Goal: Book appointment/travel/reservation

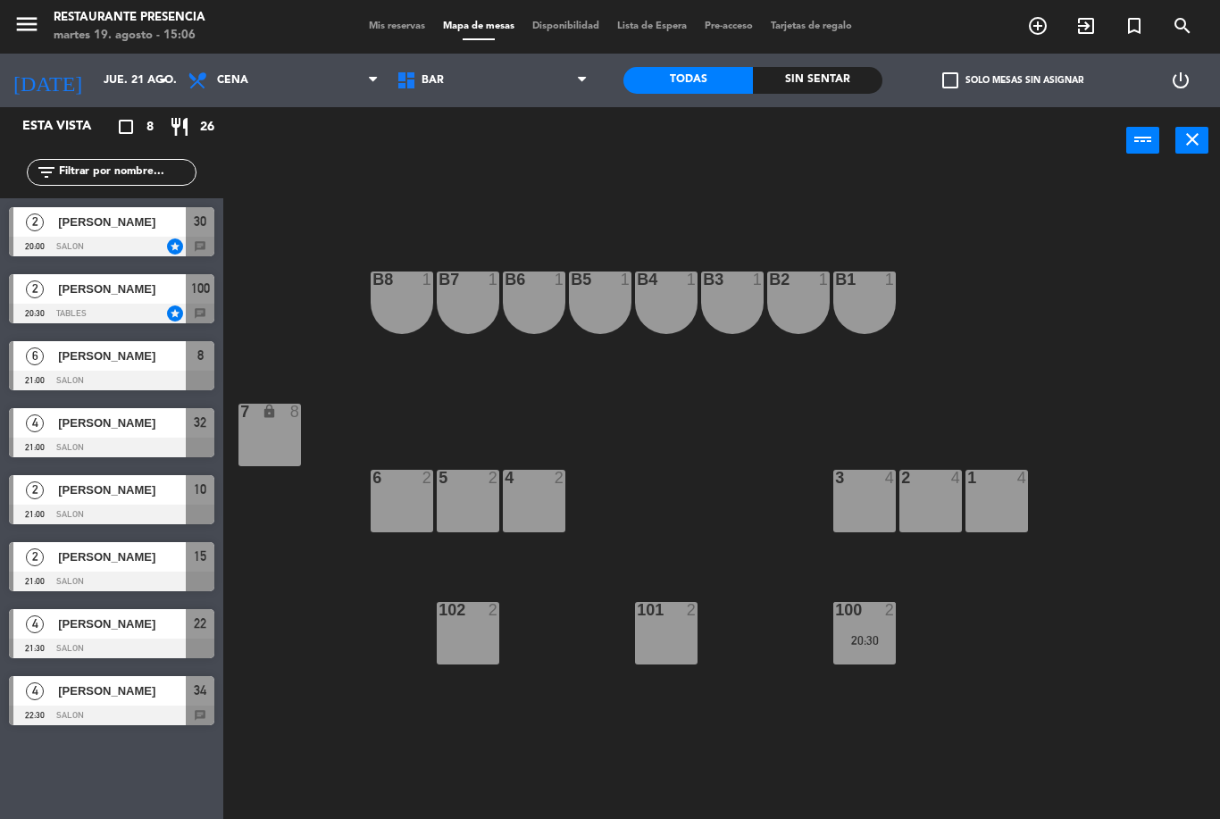
click at [95, 82] on input "jue. 21 ago." at bounding box center [170, 80] width 151 height 30
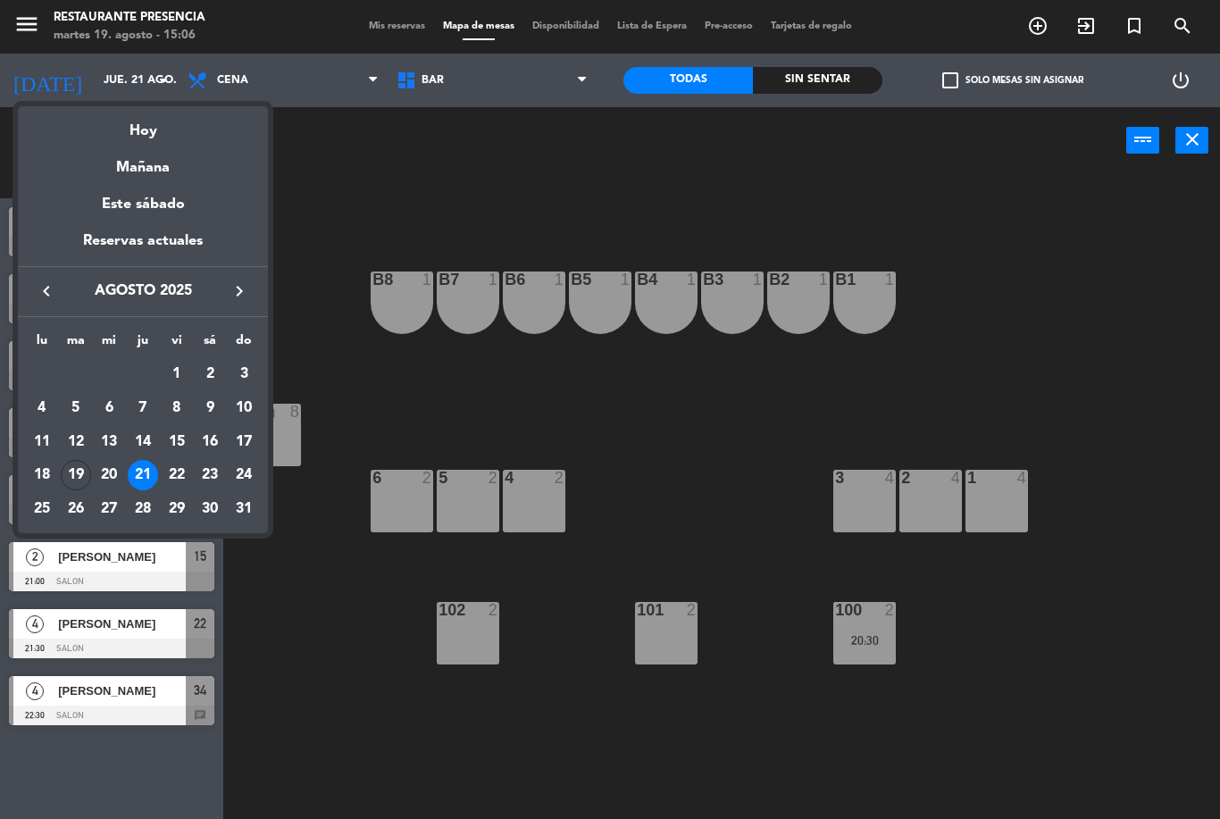
click at [144, 468] on div "21" at bounding box center [143, 475] width 30 height 30
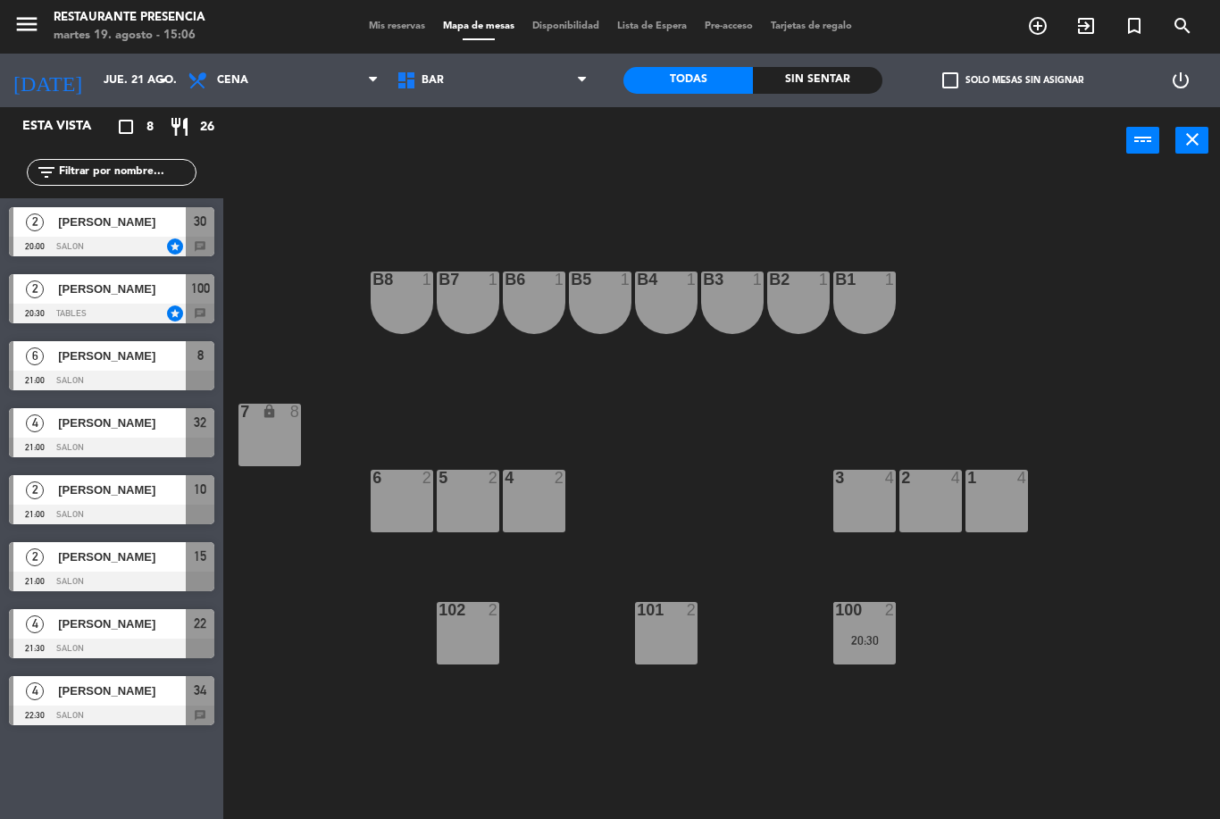
click at [474, 76] on span "BAR" at bounding box center [492, 80] width 209 height 39
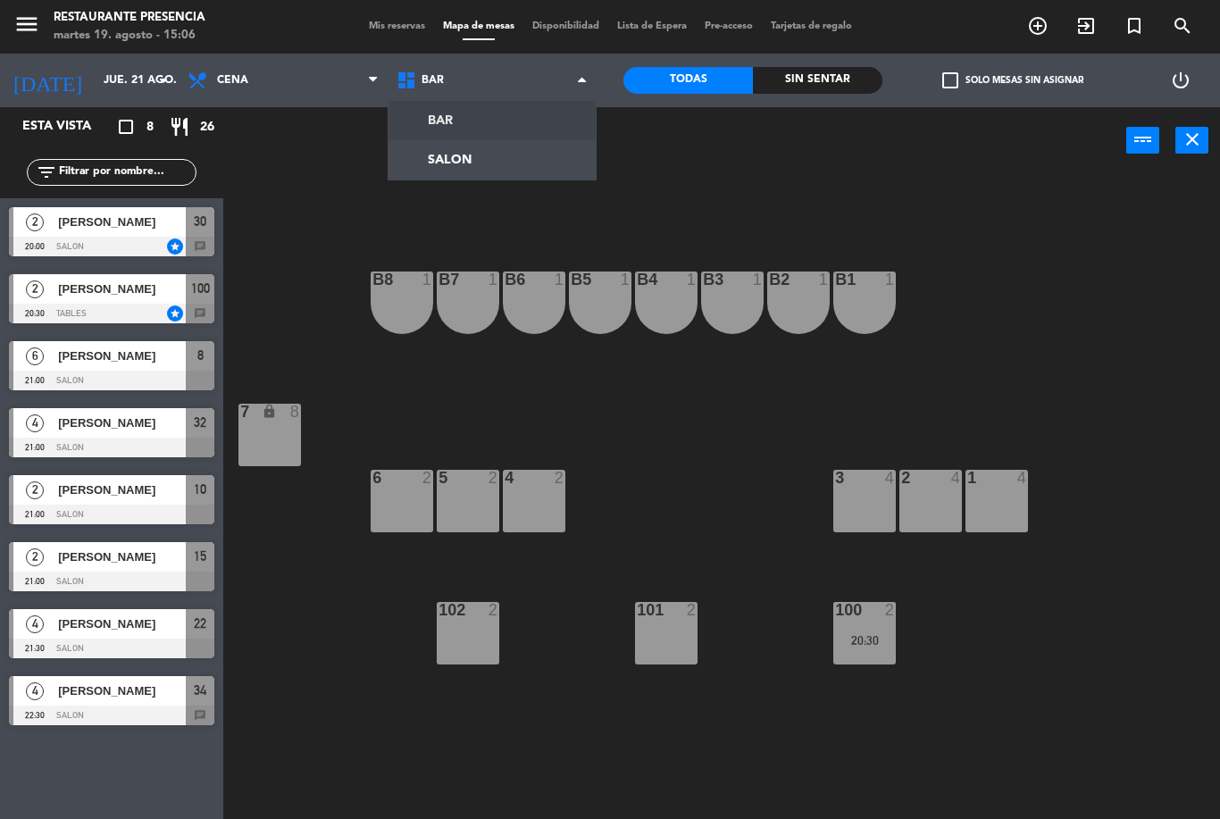
click at [499, 151] on ng-component "menu Restaurante Presencia martes 19. agosto - 15:06 Mis reservas Mapa de mesas…" at bounding box center [610, 409] width 1220 height 819
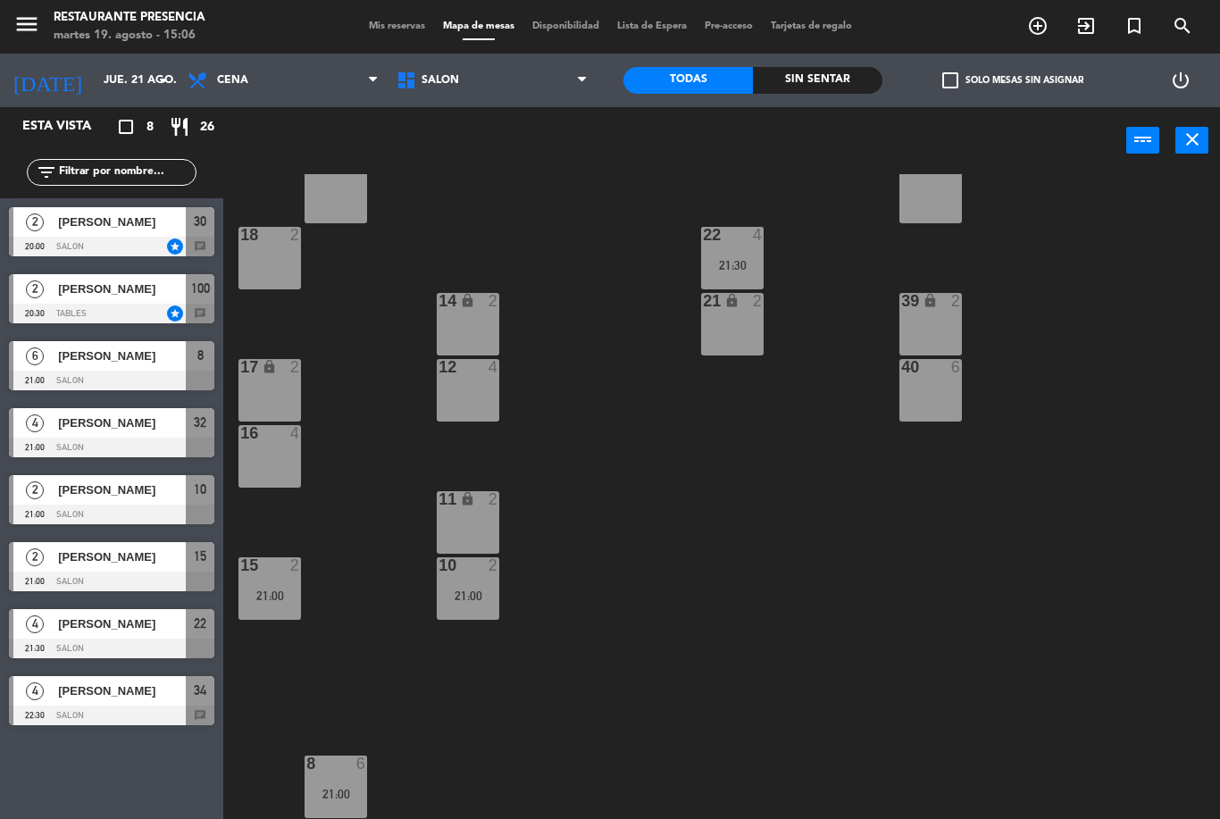
scroll to position [177, 0]
click at [327, 782] on div "8 6 21:00" at bounding box center [336, 787] width 63 height 63
click at [732, 660] on div "30 2 20:00 31 lock 2 32 4 21:00 33 lock 2 34 4 22:30 35 lock 2 38 6 20 6 22 4 2…" at bounding box center [728, 496] width 984 height 645
click at [308, 784] on div "8 6 21:00" at bounding box center [336, 787] width 63 height 63
click at [700, 547] on div "30 2 20:00 31 lock 2 32 4 21:00 33 lock 2 34 4 22:30 35 lock 2 38 6 20 6 22 4 2…" at bounding box center [728, 496] width 984 height 645
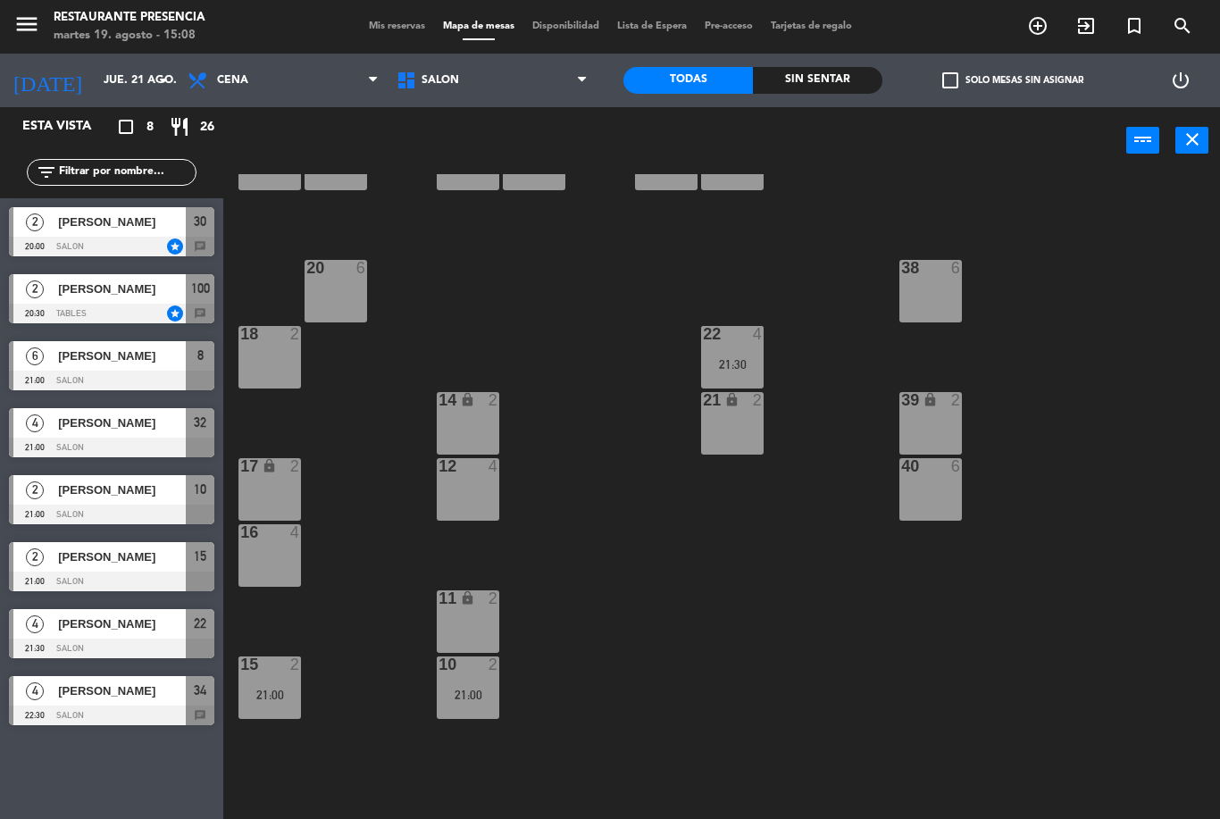
scroll to position [22, 0]
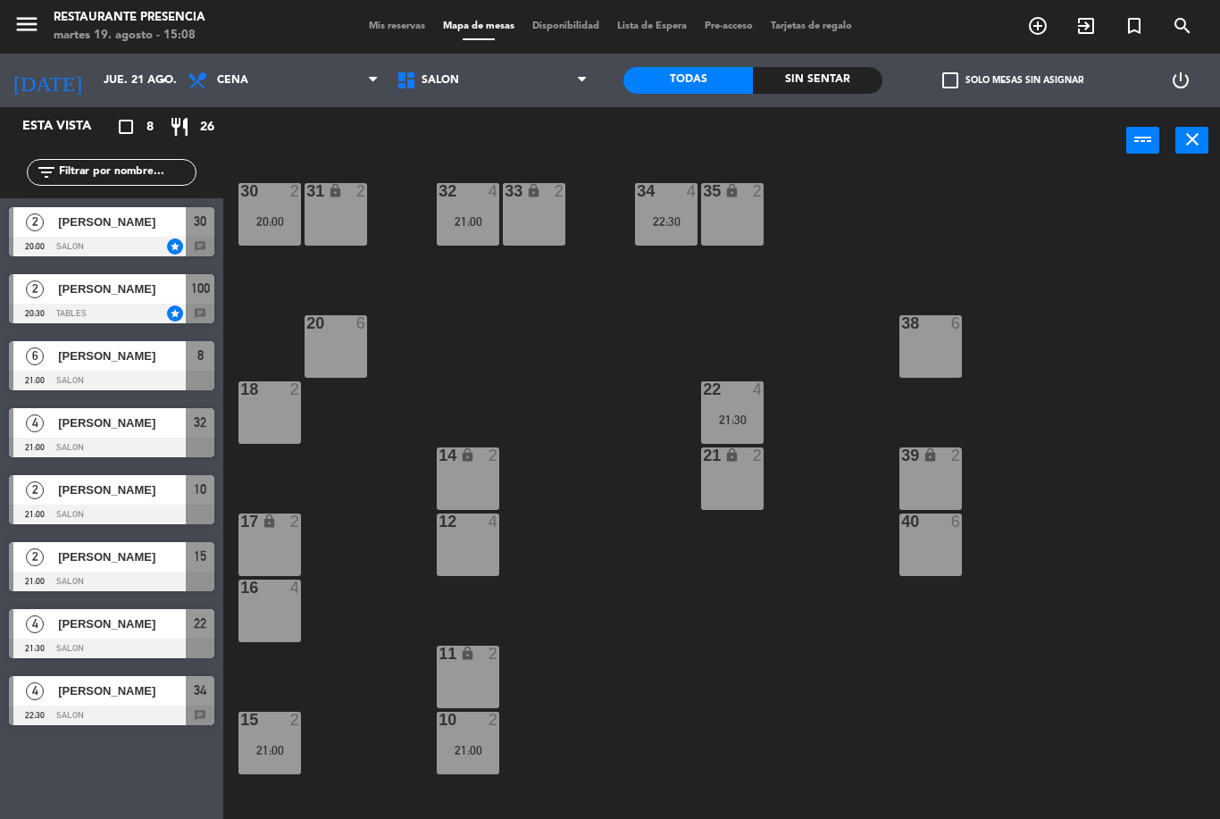
click at [341, 345] on div "20 6" at bounding box center [336, 346] width 63 height 63
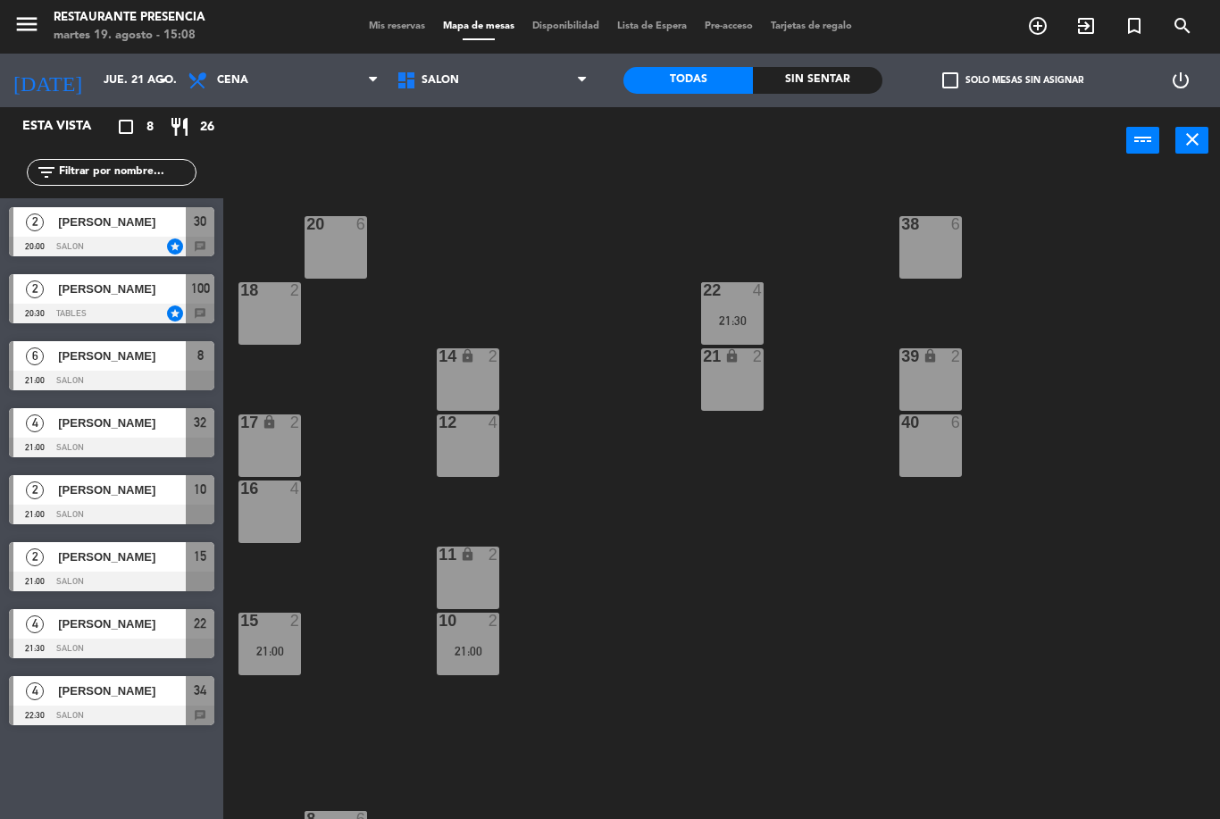
scroll to position [95, 0]
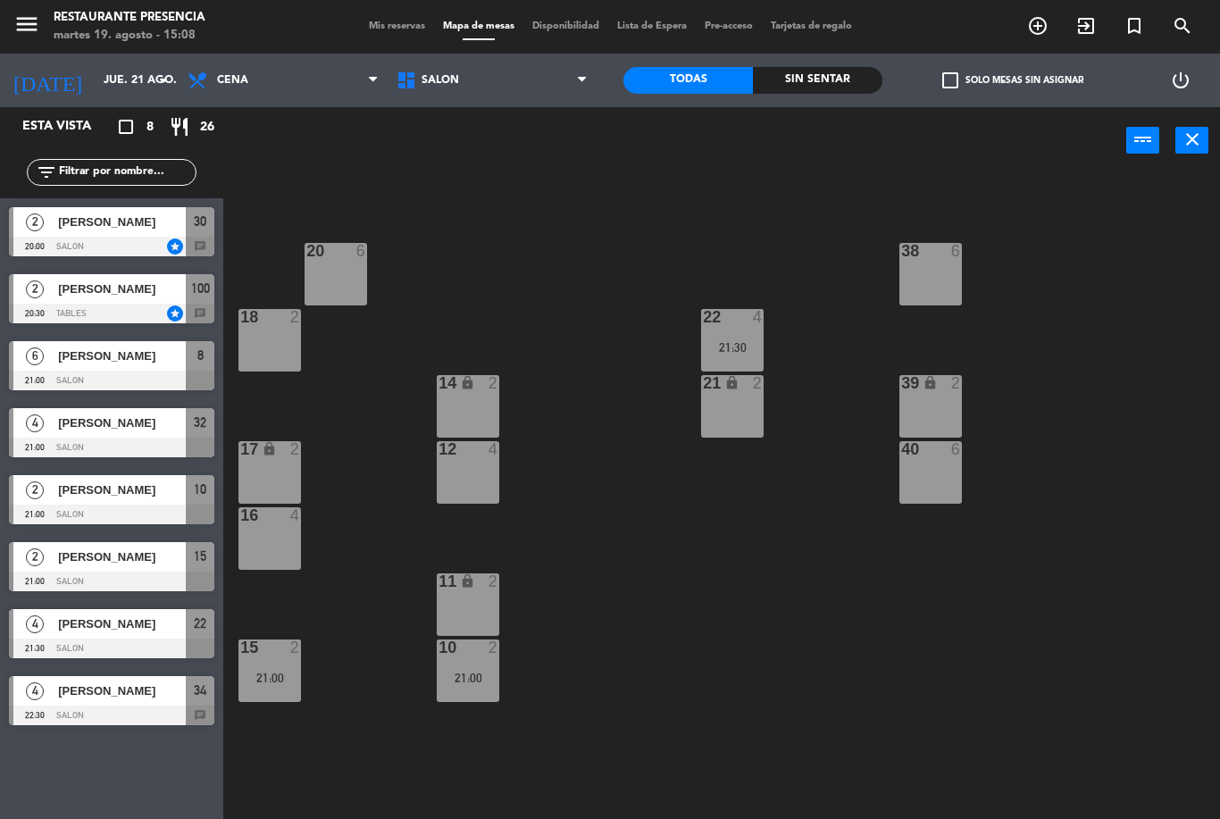
click at [348, 281] on div "20 6" at bounding box center [336, 274] width 63 height 63
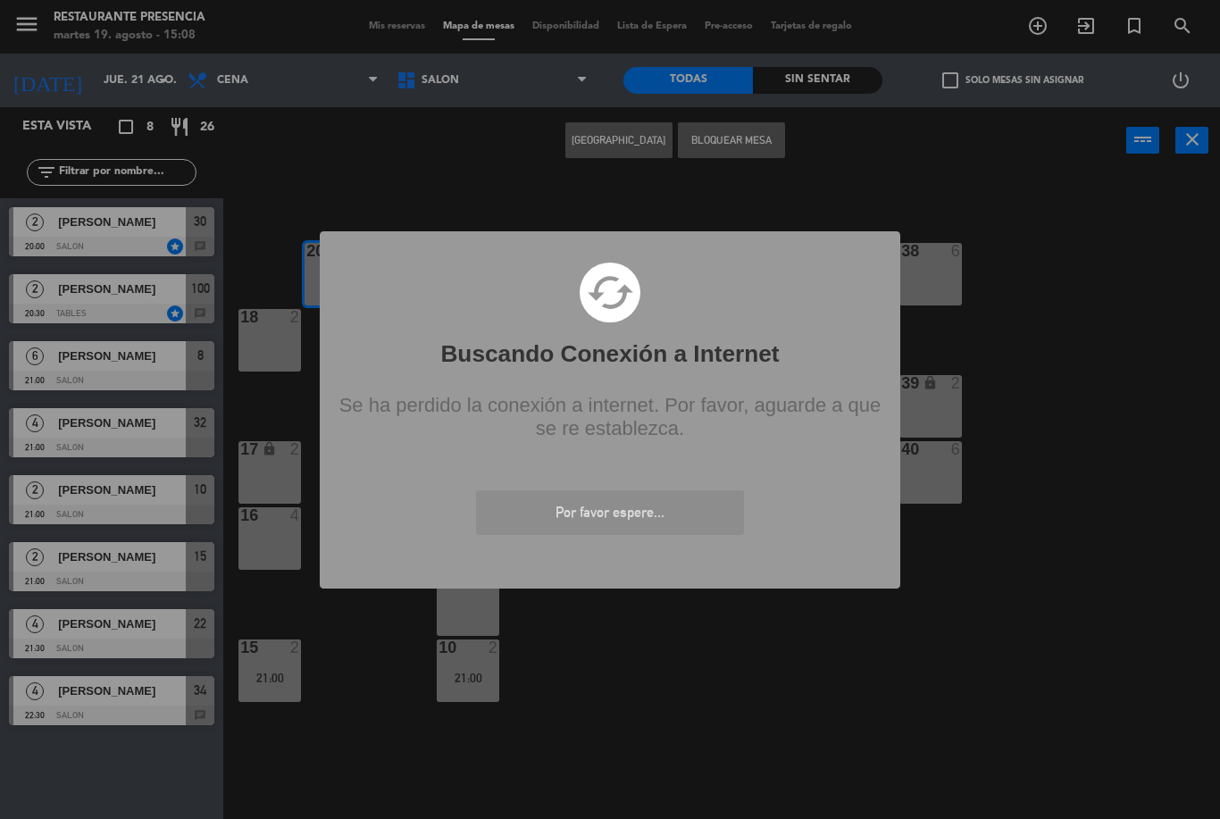
click at [994, 590] on div "? ! i Buscando Conexión a Internet × cached Se ha perdido la conexión a interne…" at bounding box center [610, 409] width 1220 height 819
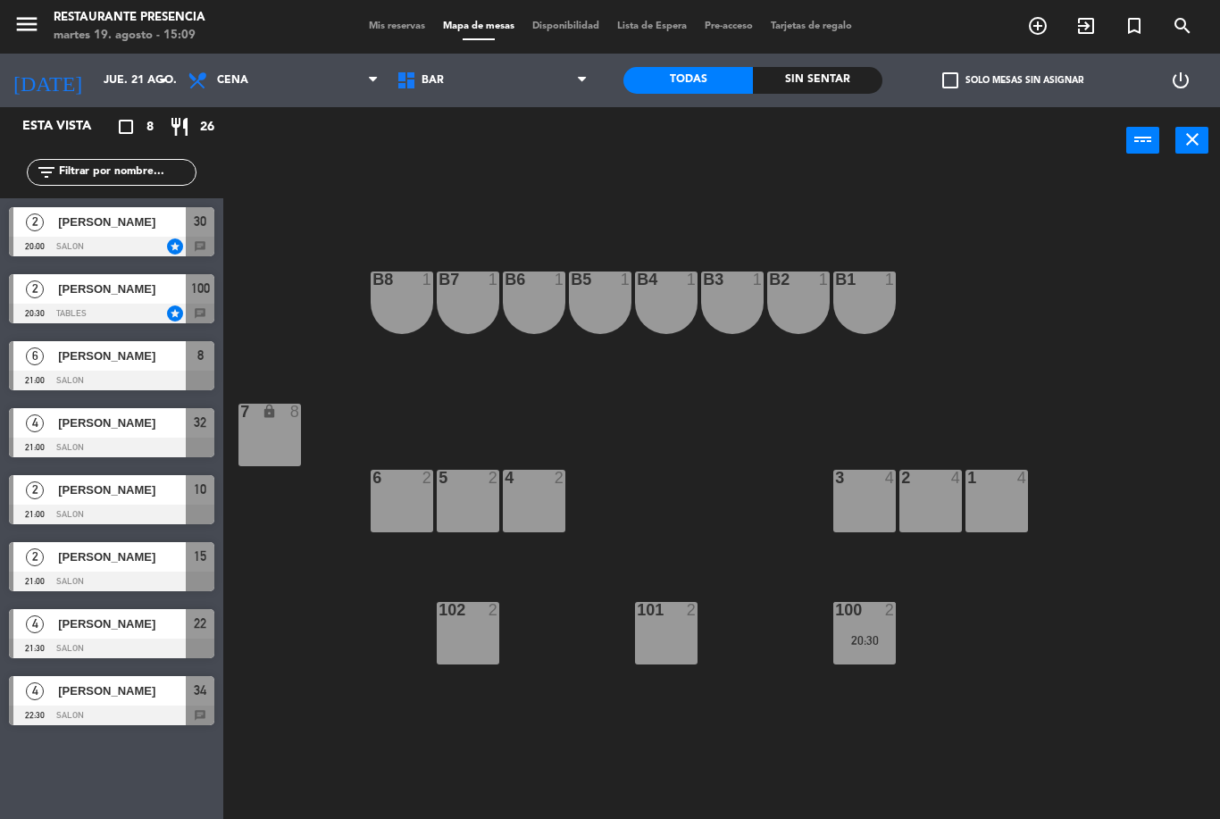
click at [521, 67] on span "BAR" at bounding box center [492, 80] width 209 height 39
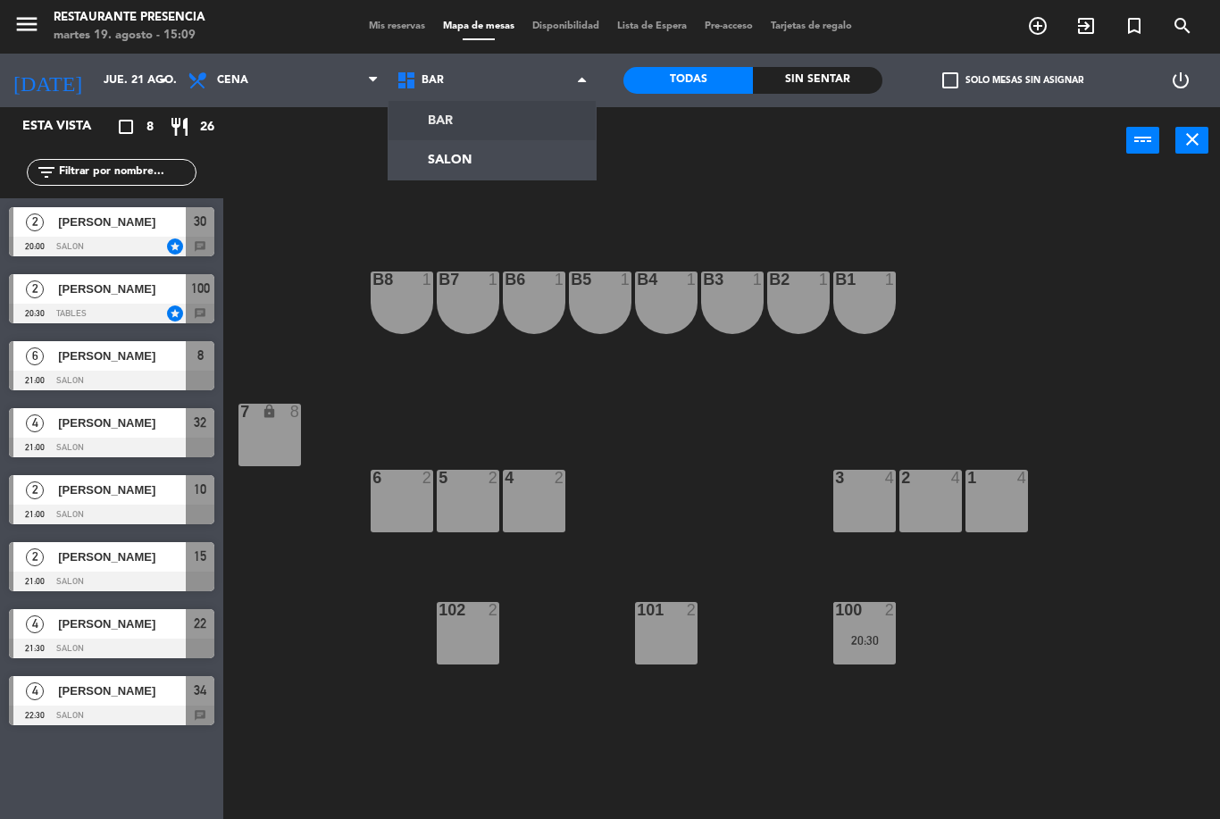
click at [513, 147] on ng-component "menu Restaurante Presencia [DATE] 19. agosto - 15:09 Mis reservas Mapa de mesas…" at bounding box center [610, 409] width 1220 height 819
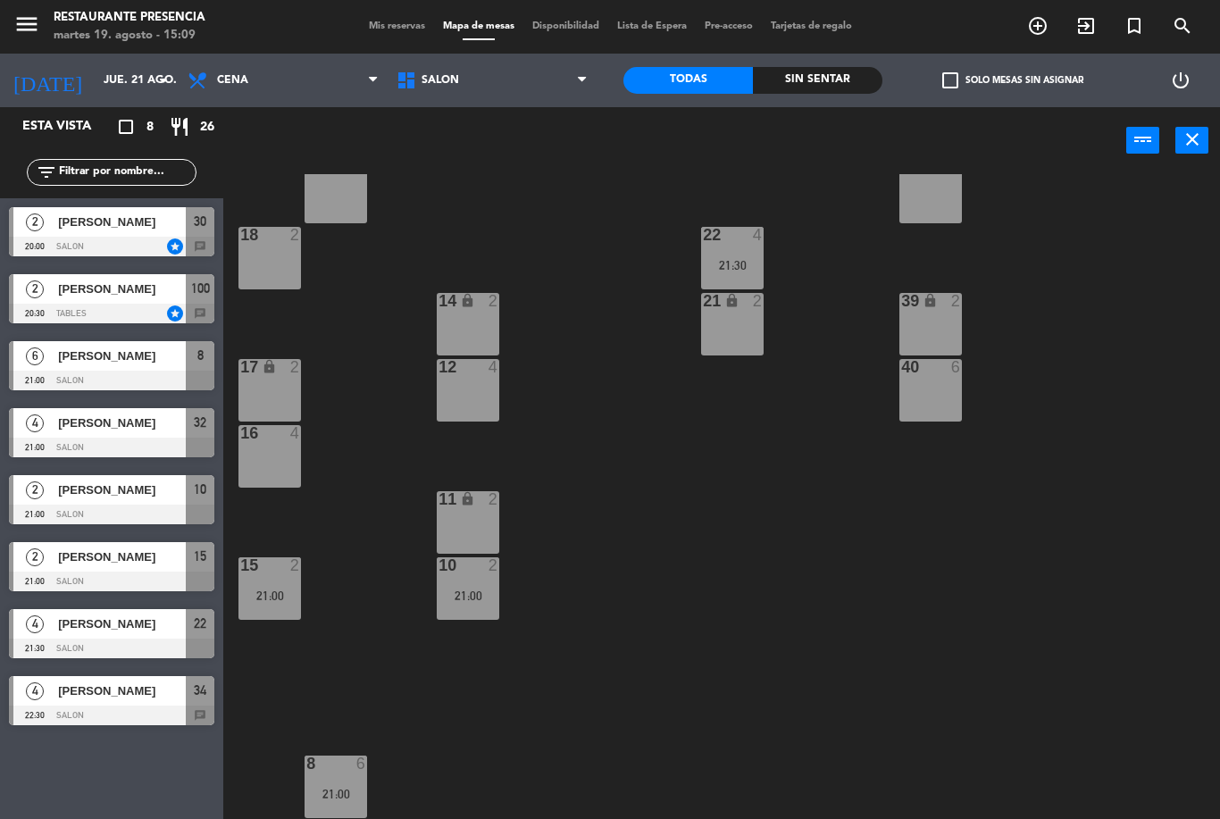
scroll to position [177, 0]
click at [340, 788] on div "21:00" at bounding box center [336, 794] width 63 height 13
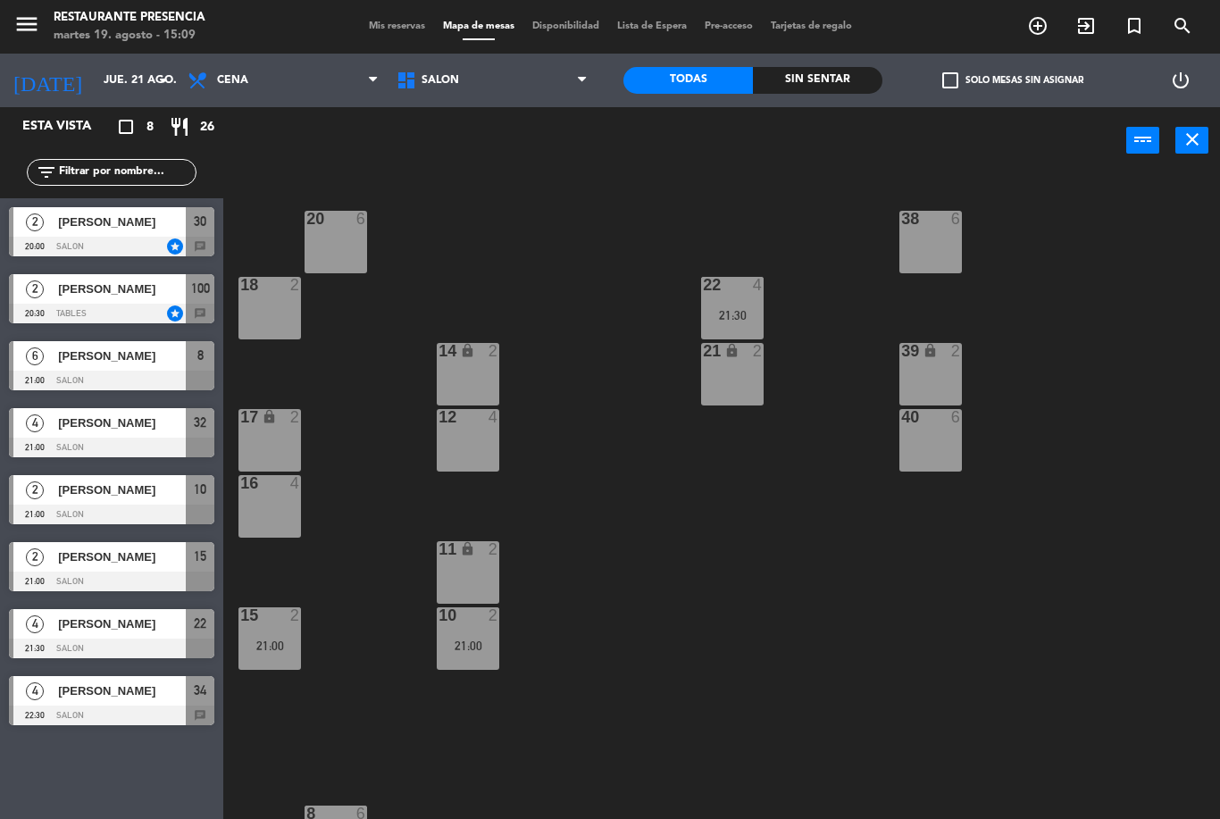
scroll to position [78, 0]
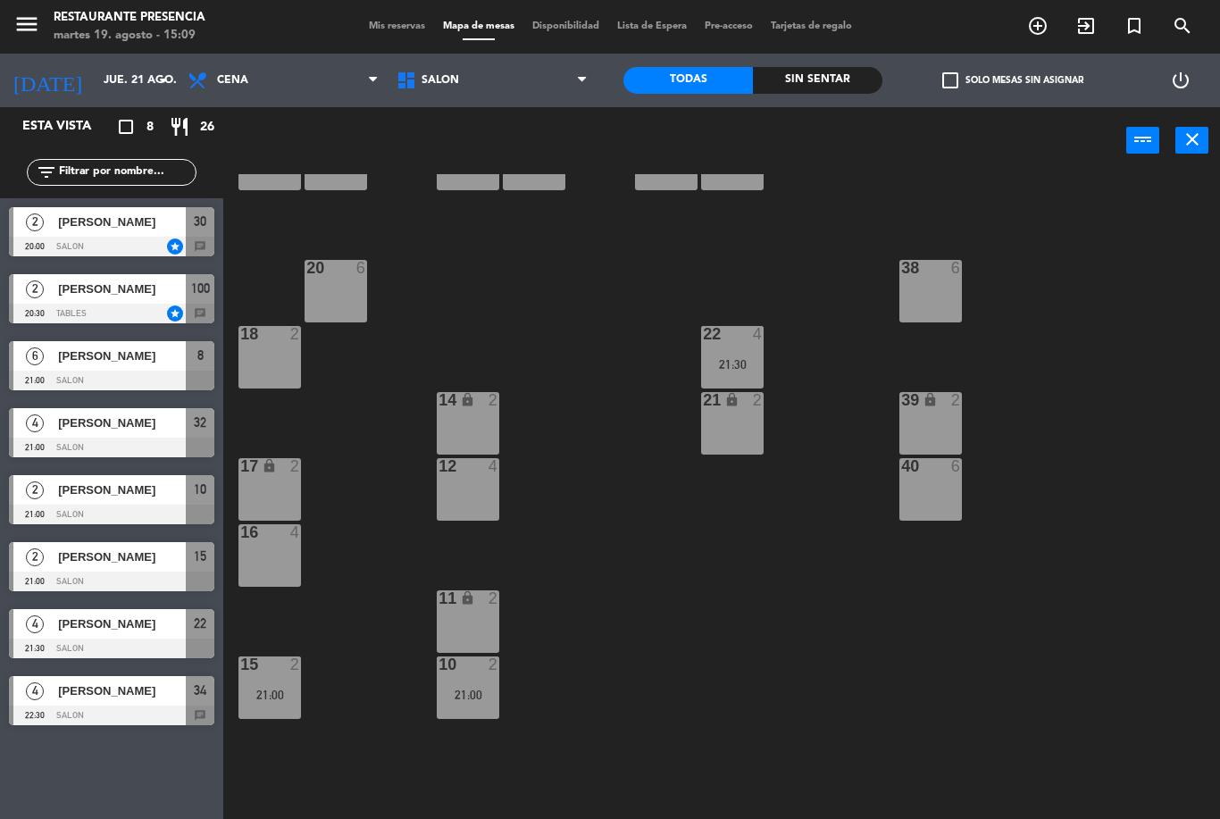
click at [334, 273] on div at bounding box center [335, 268] width 29 height 16
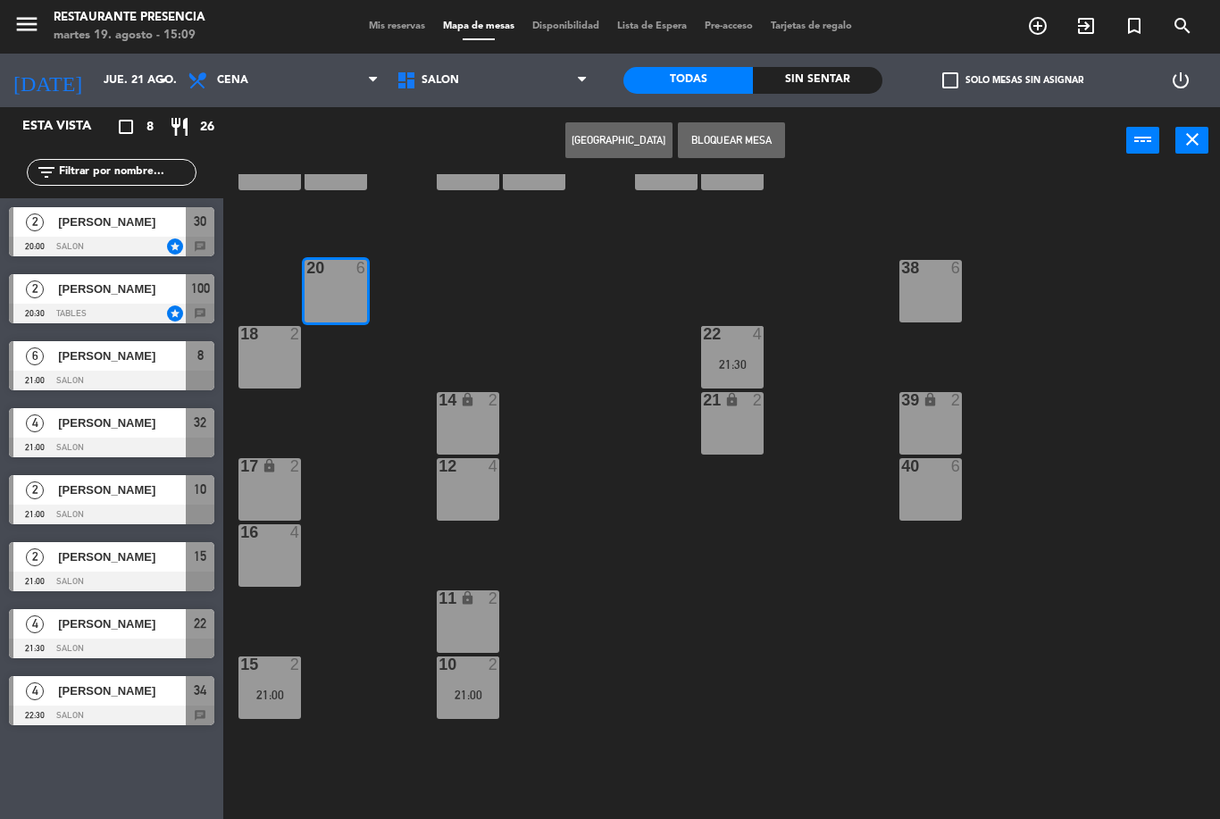
click at [1028, 26] on icon "add_circle_outline" at bounding box center [1037, 25] width 21 height 21
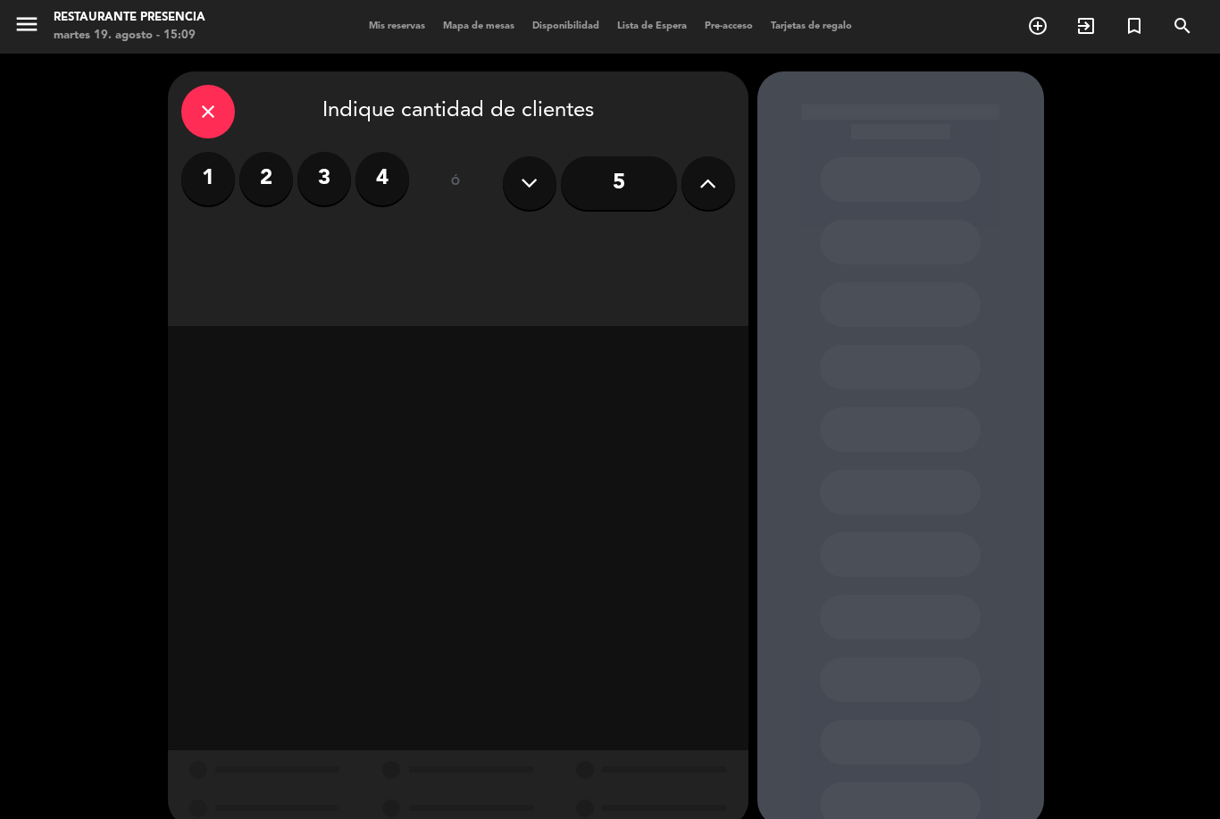
click at [383, 160] on label "4" at bounding box center [382, 179] width 54 height 54
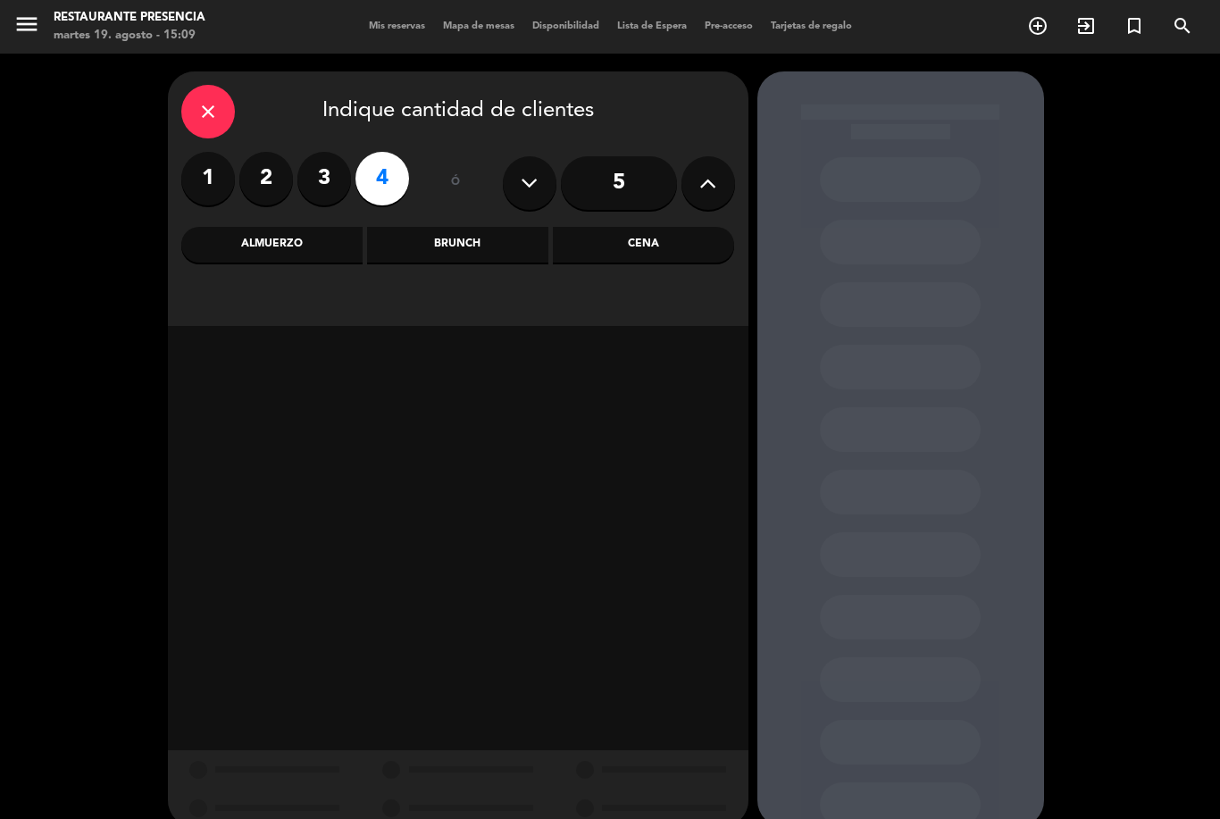
click at [647, 247] on div "Cena" at bounding box center [643, 245] width 181 height 36
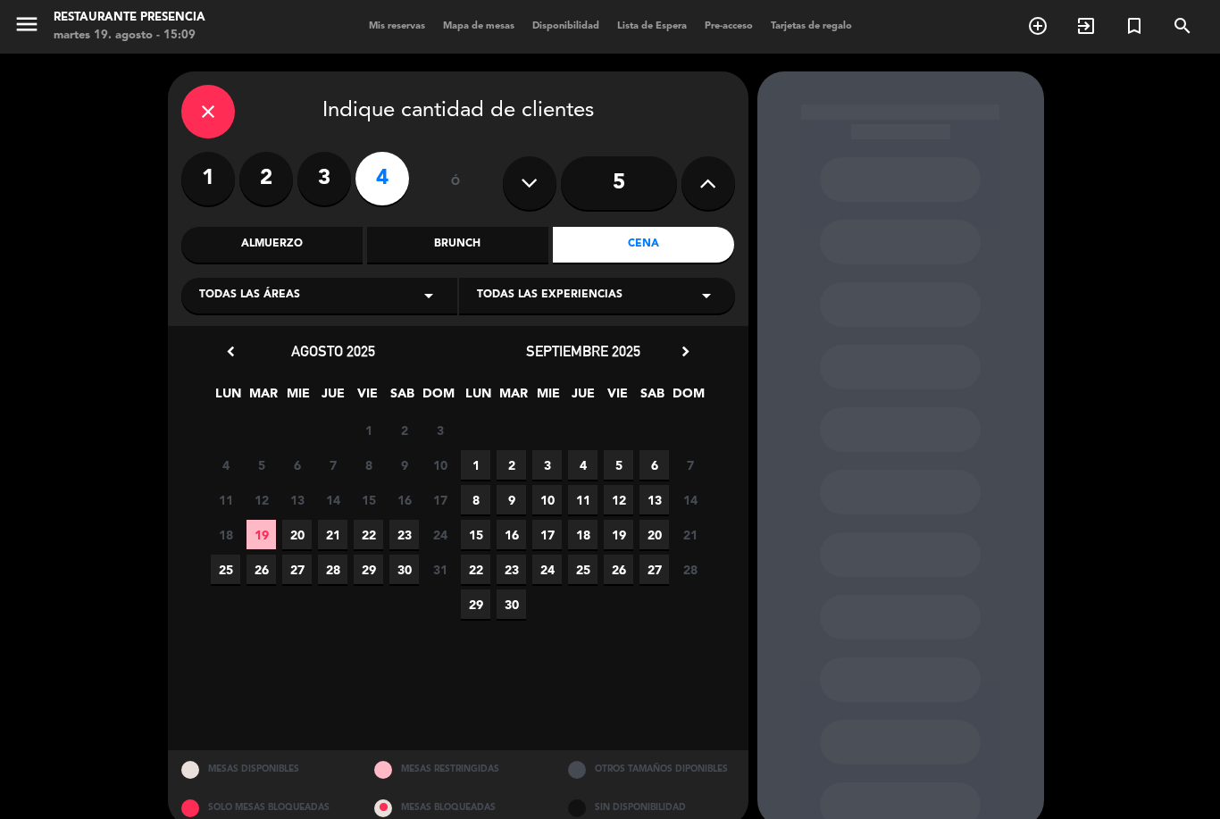
click at [333, 530] on span "21" at bounding box center [332, 534] width 29 height 29
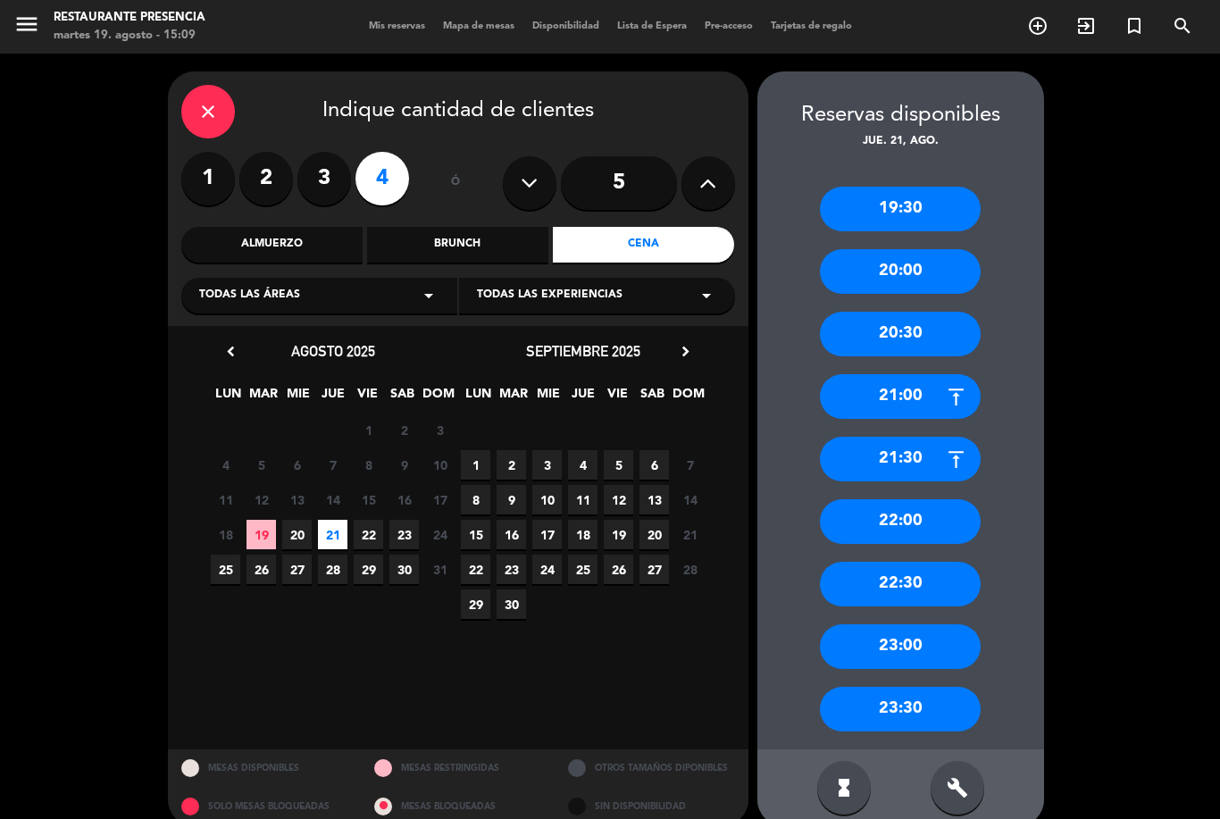
scroll to position [57, 0]
click at [893, 374] on div "21:00" at bounding box center [900, 396] width 161 height 45
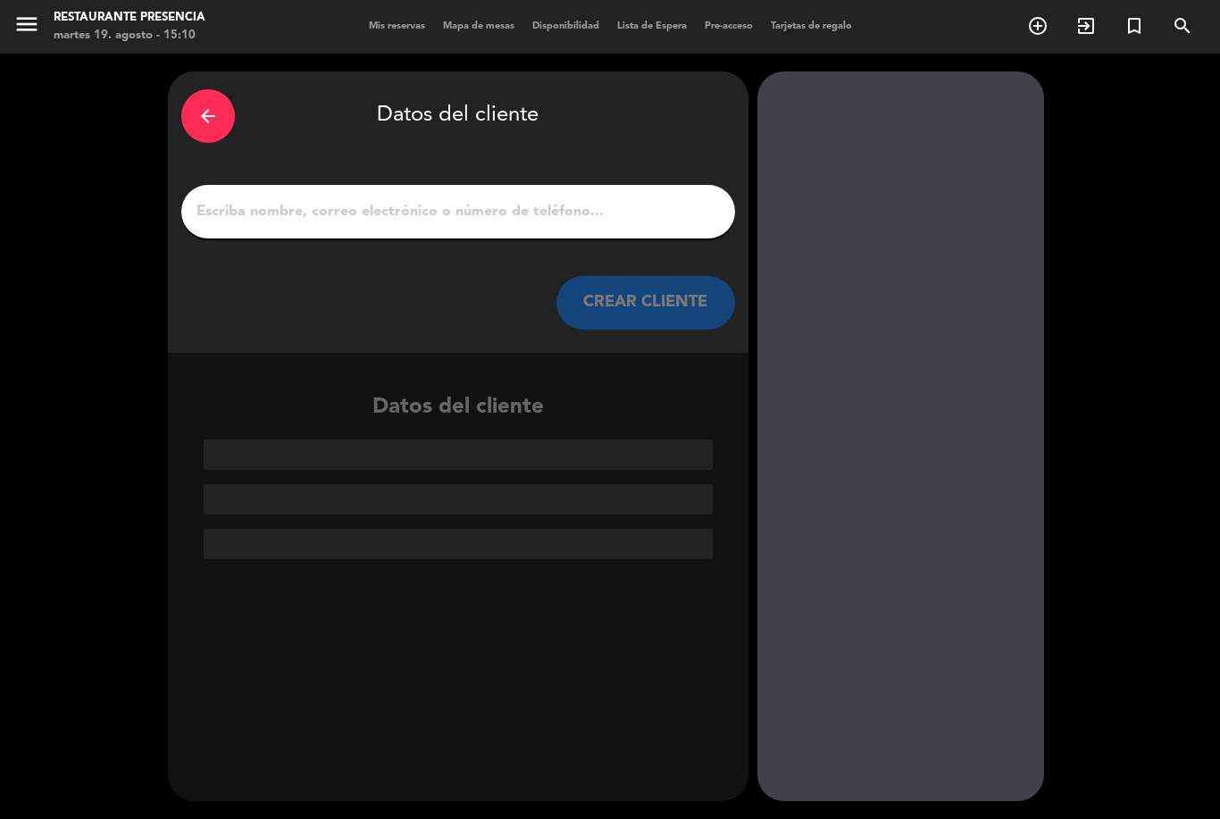
click at [453, 199] on input "1" at bounding box center [458, 211] width 527 height 25
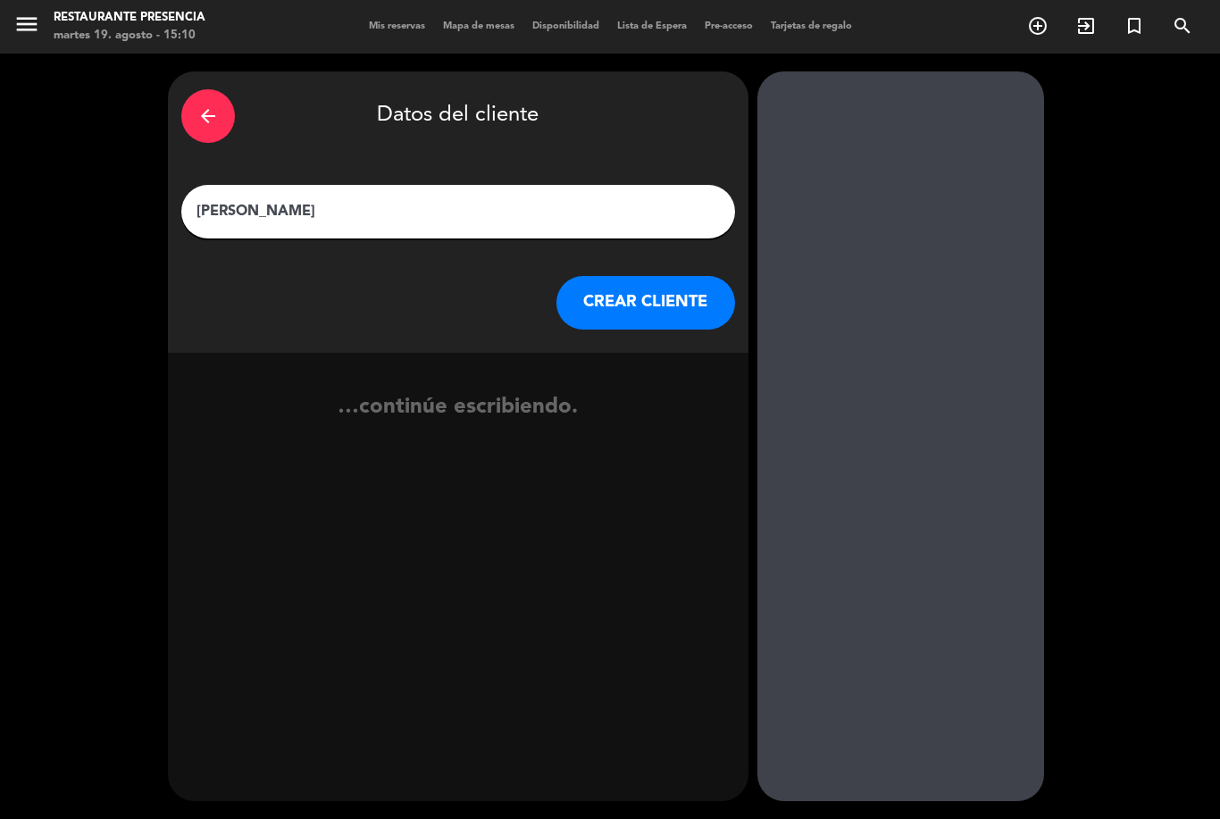
type input "[PERSON_NAME]"
click at [653, 276] on button "CREAR CLIENTE" at bounding box center [645, 303] width 179 height 54
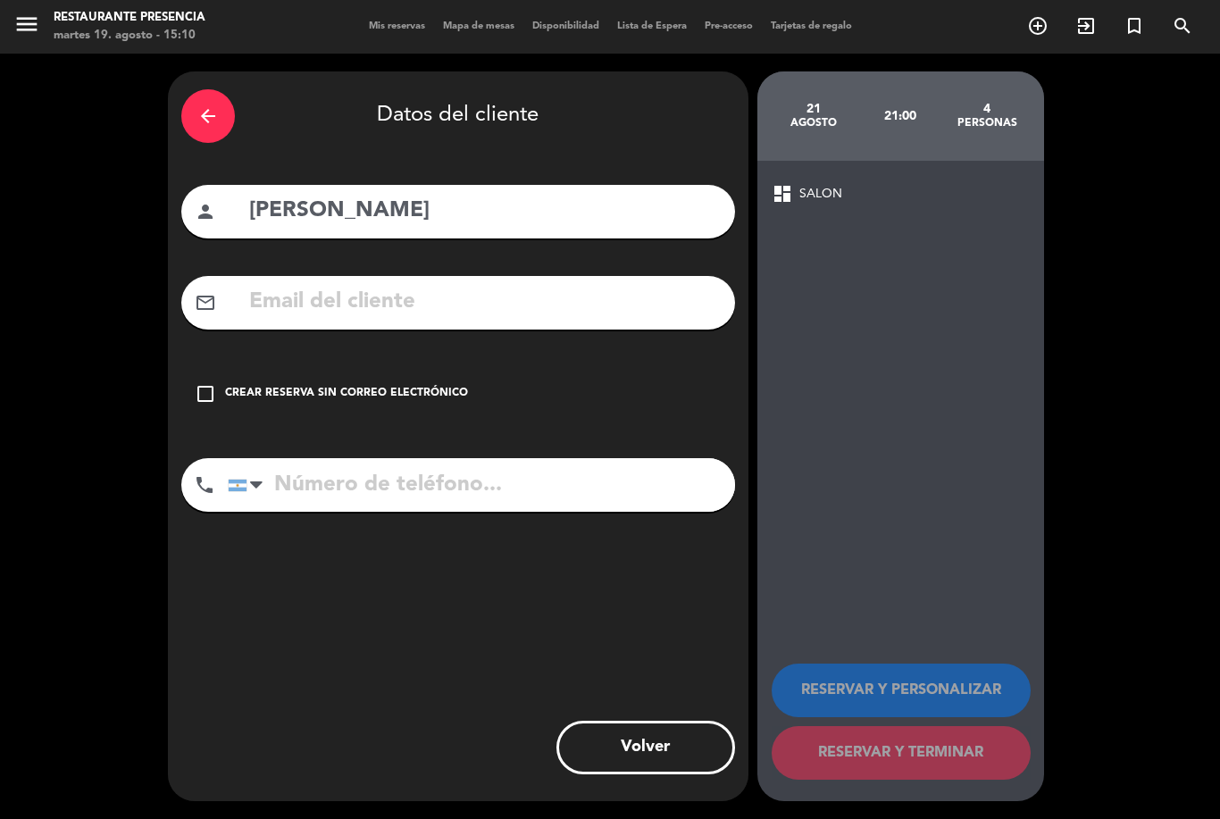
click at [484, 193] on input "[PERSON_NAME]" at bounding box center [484, 211] width 474 height 37
type input "[PERSON_NAME]"
click at [287, 385] on div "Crear reserva sin correo electrónico" at bounding box center [346, 394] width 243 height 18
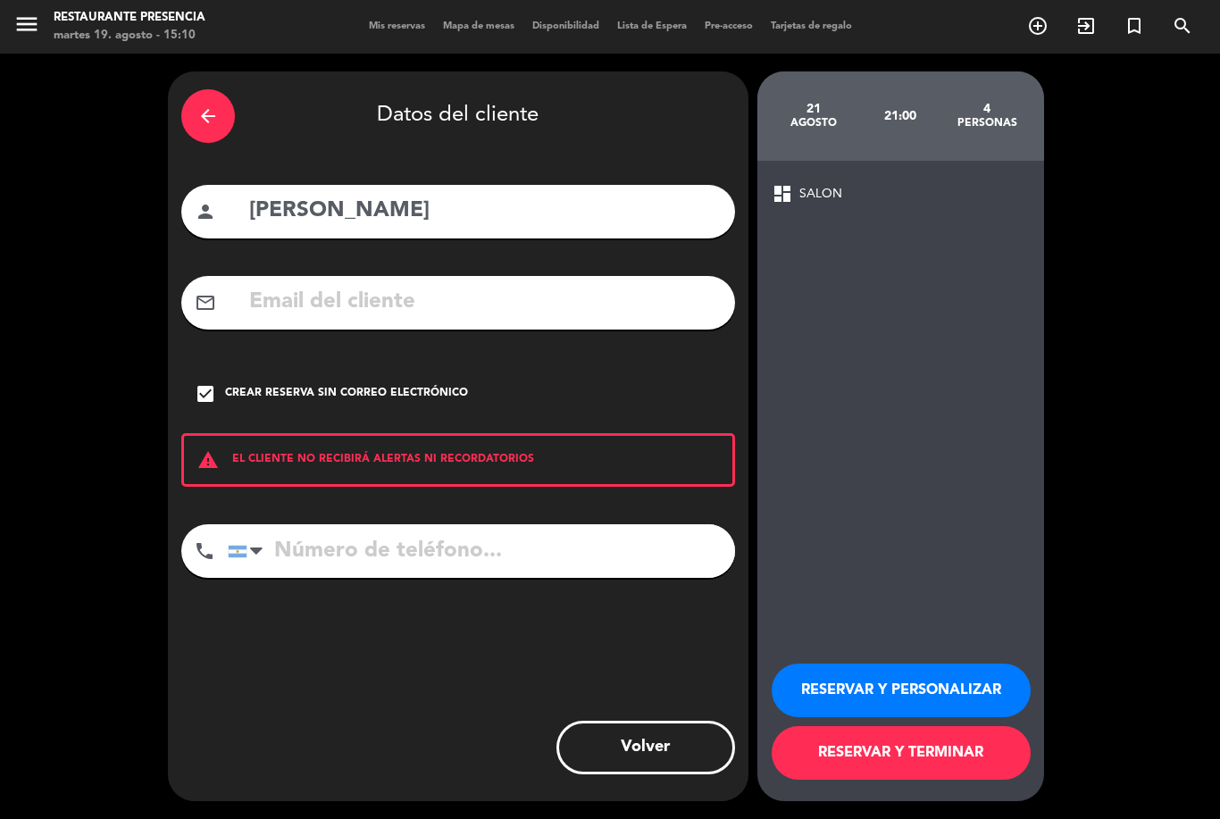
click at [938, 755] on button "RESERVAR Y TERMINAR" at bounding box center [901, 753] width 259 height 54
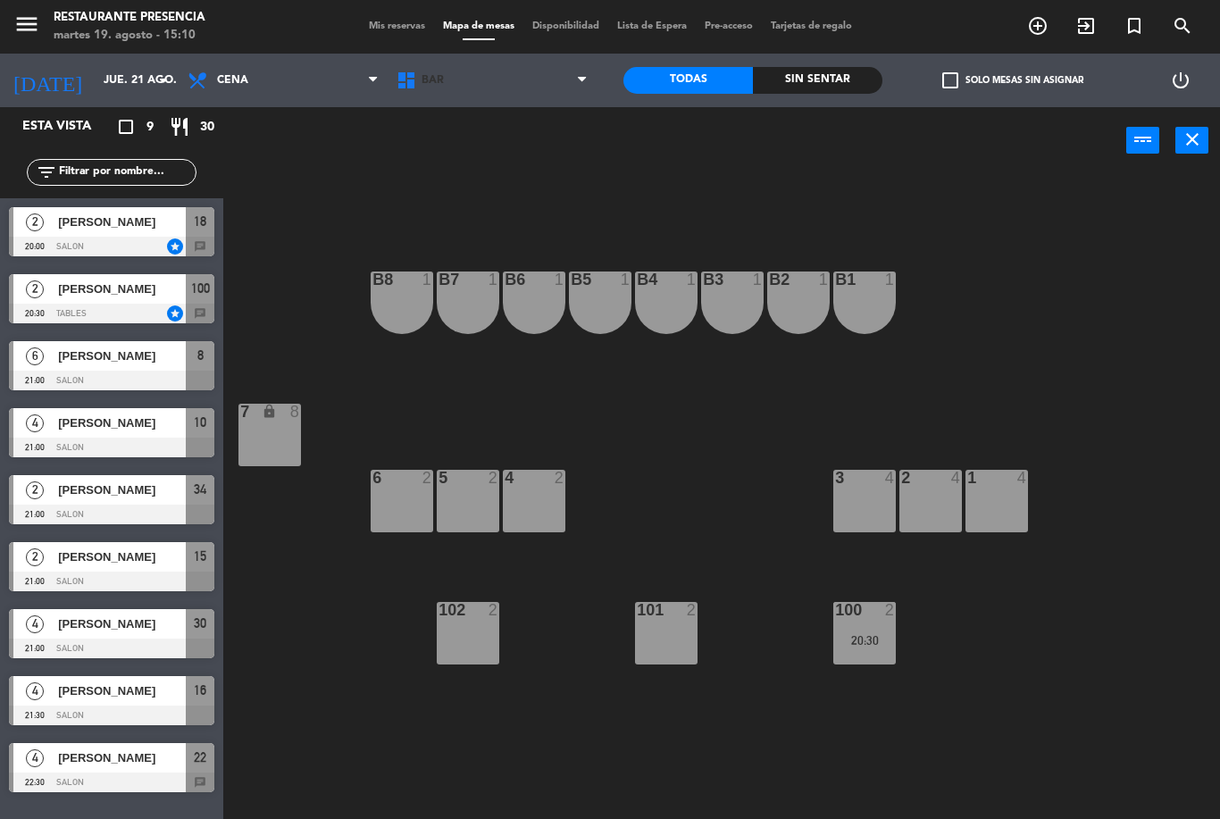
click at [504, 79] on span "BAR" at bounding box center [492, 80] width 209 height 39
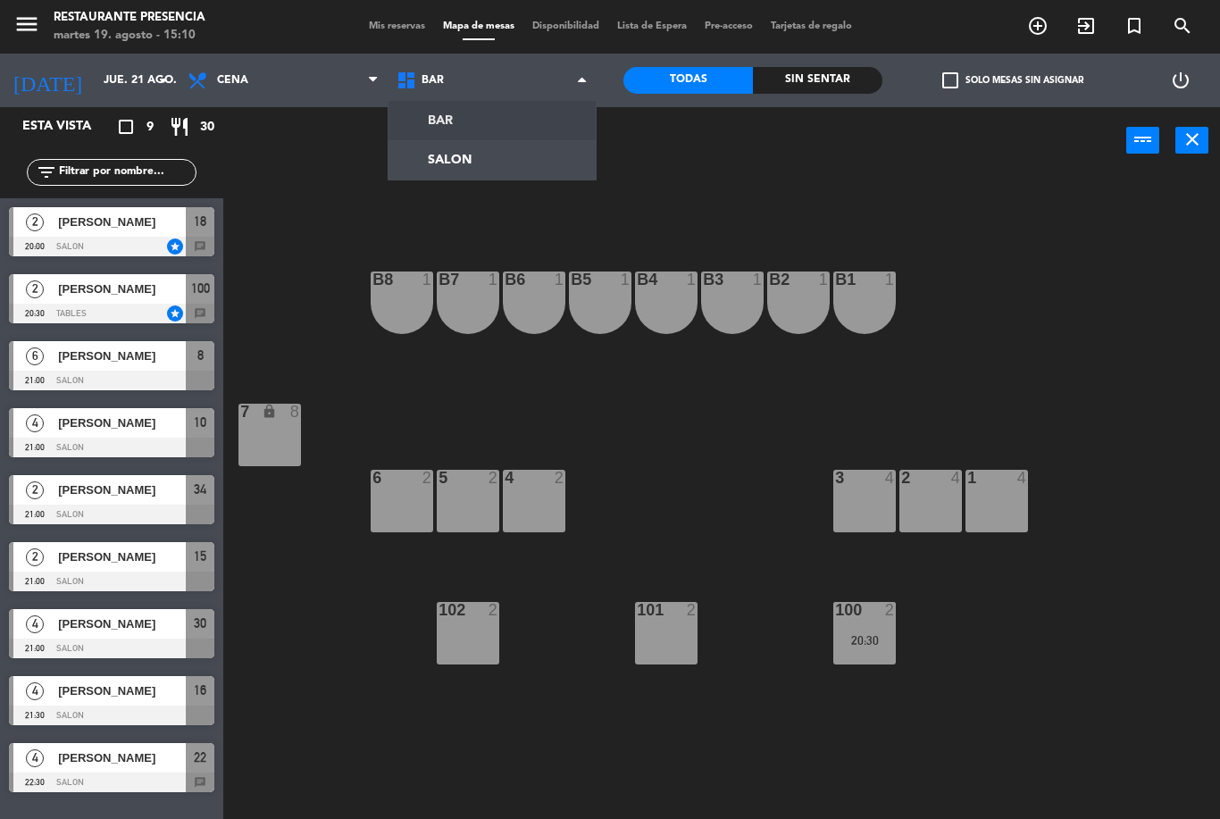
click at [507, 154] on ng-component "menu Restaurante Presencia [DATE] 19. agosto - 15:10 Mis reservas Mapa de mesas…" at bounding box center [610, 409] width 1220 height 819
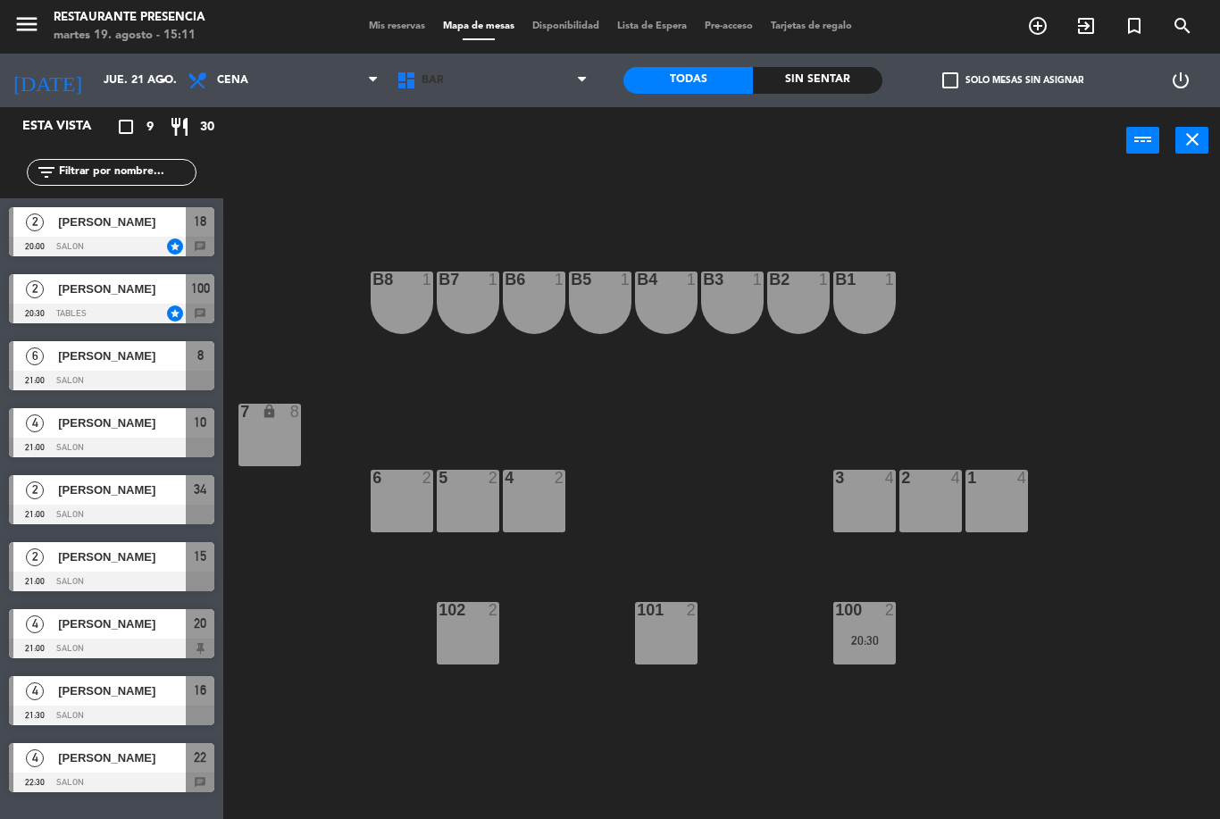
click at [439, 78] on span "BAR" at bounding box center [433, 80] width 22 height 13
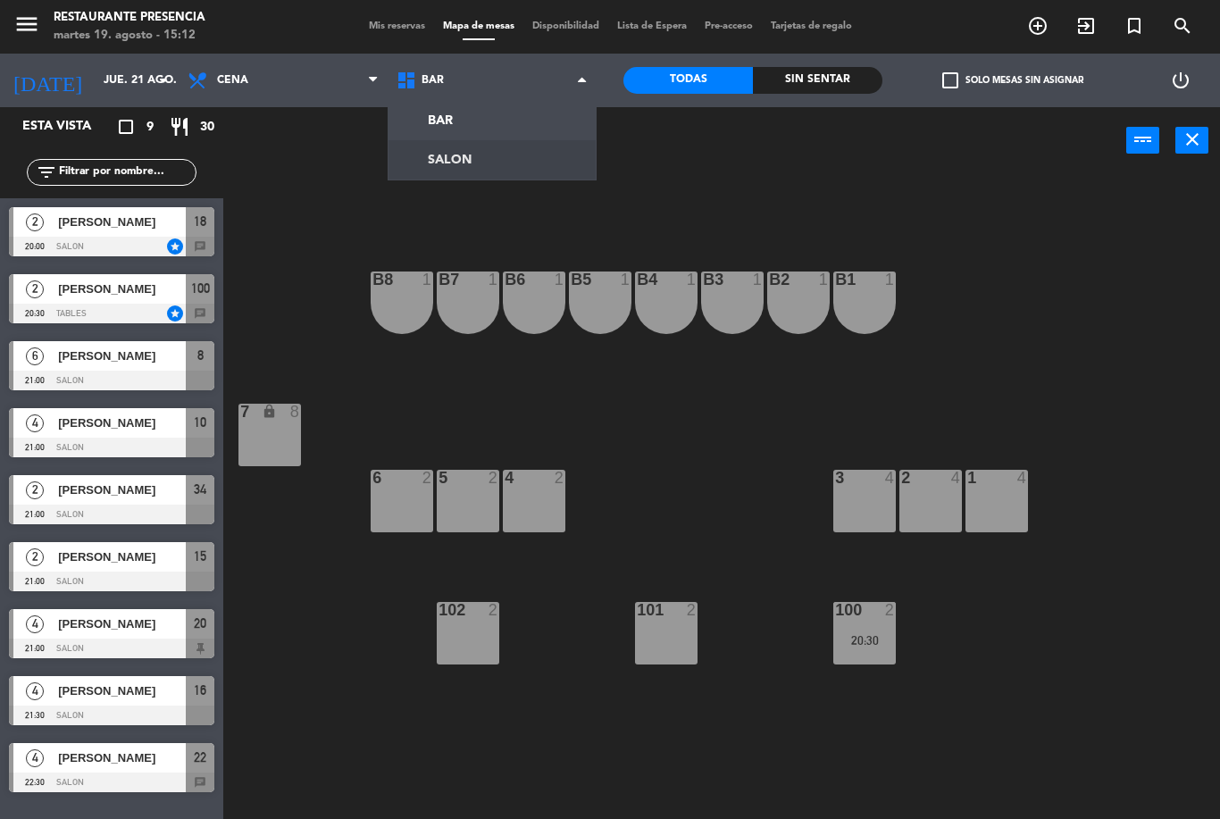
click at [423, 164] on ng-component "menu Restaurante Presencia martes 19. agosto - 15:12 Mis reservas Mapa de mesas…" at bounding box center [610, 409] width 1220 height 819
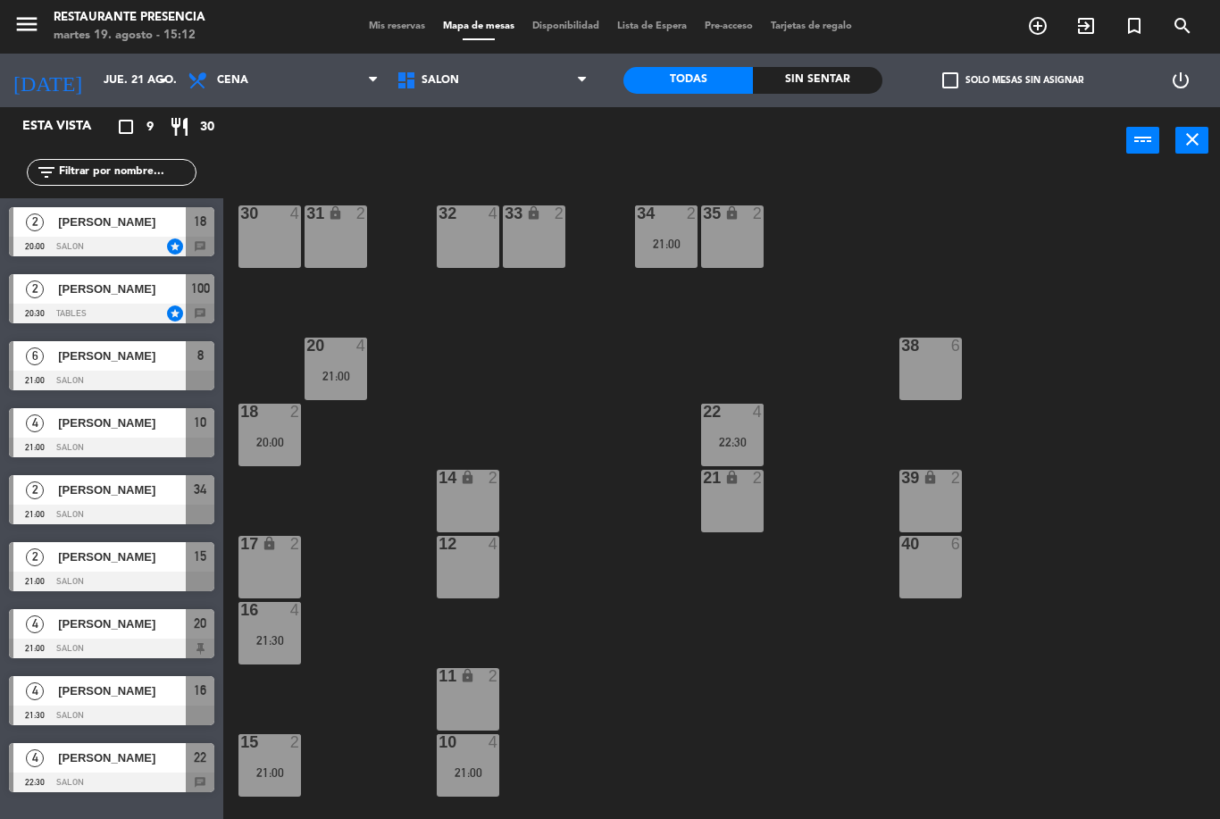
click at [333, 356] on div "20 4 21:00" at bounding box center [336, 369] width 63 height 63
click at [612, 347] on div "30 4 31 lock 2 32 4 33 lock 2 34 2 21:00 35 lock 2 38 6 20 4 21:00 22 4 22:30 1…" at bounding box center [728, 496] width 984 height 645
click at [329, 365] on div "20 4 21:00" at bounding box center [336, 369] width 63 height 63
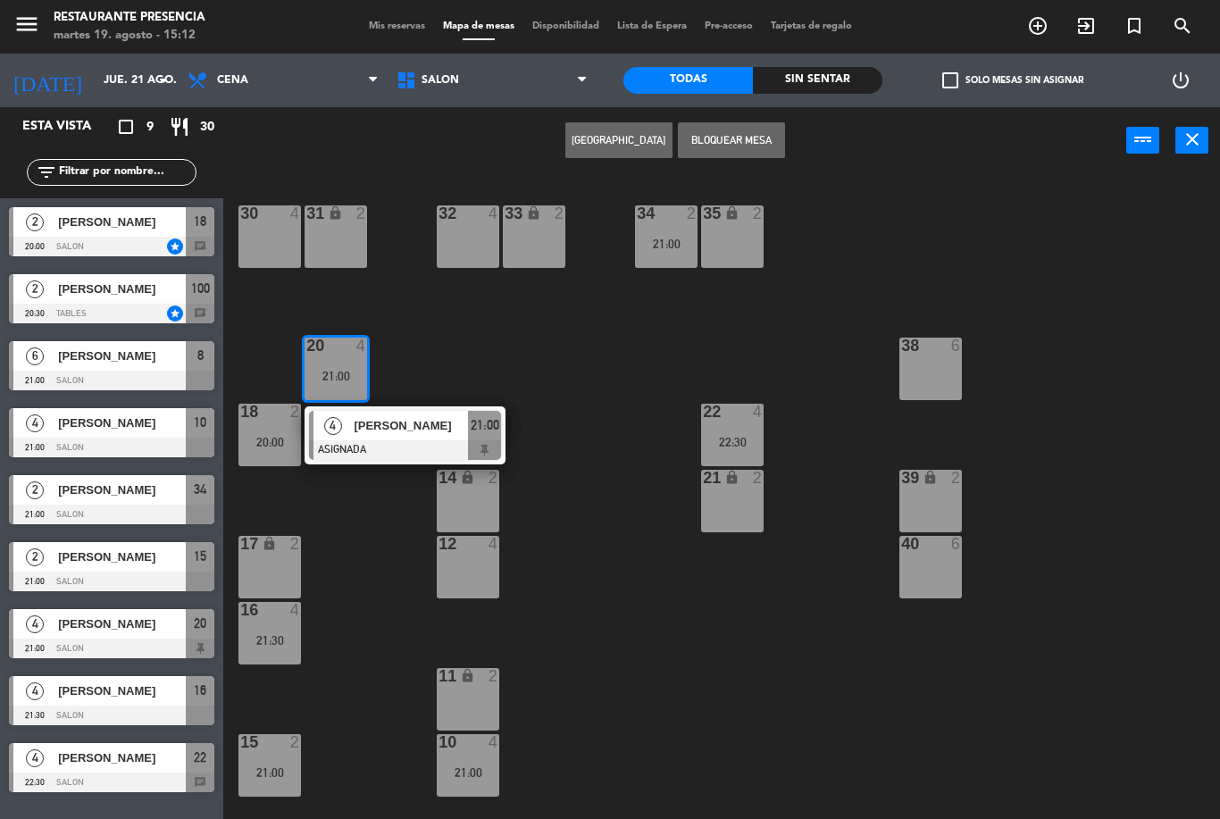
click at [416, 439] on div "[PERSON_NAME]" at bounding box center [410, 425] width 116 height 29
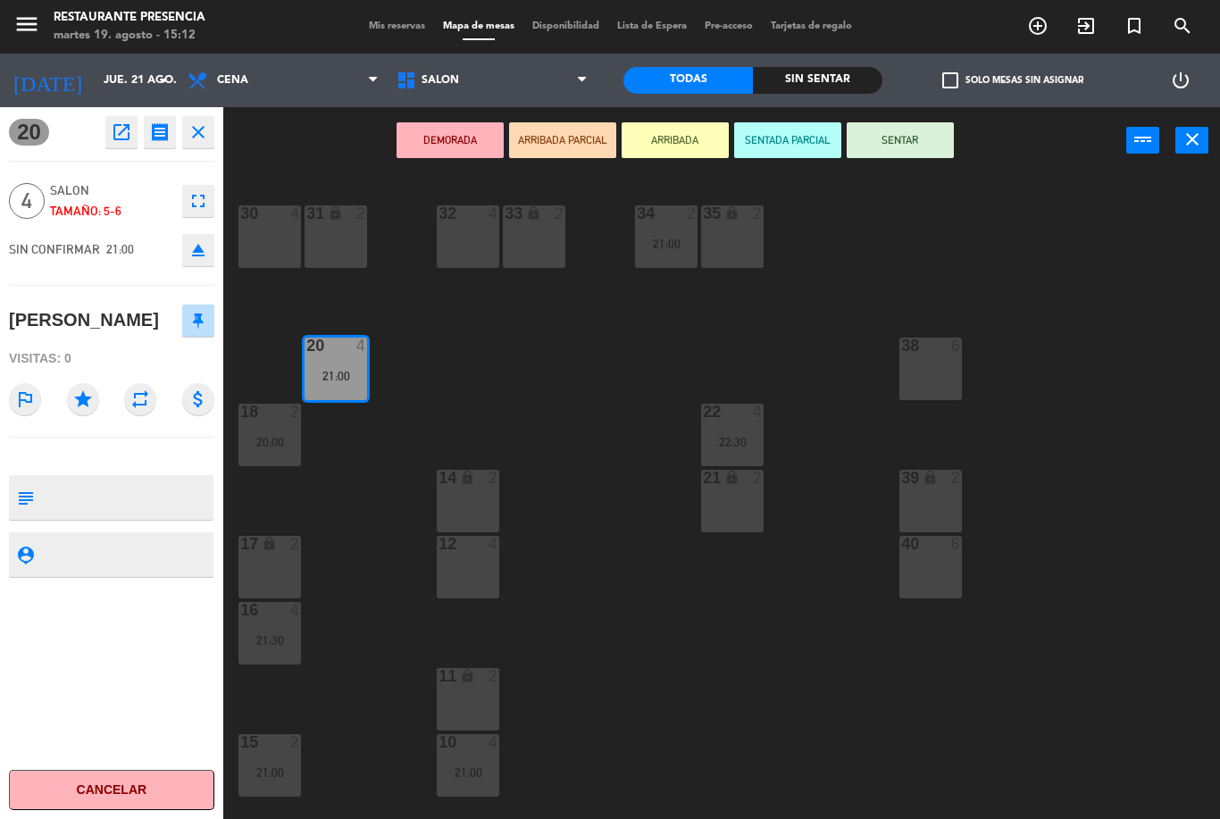
click at [394, 24] on span "Mis reservas" at bounding box center [397, 26] width 74 height 10
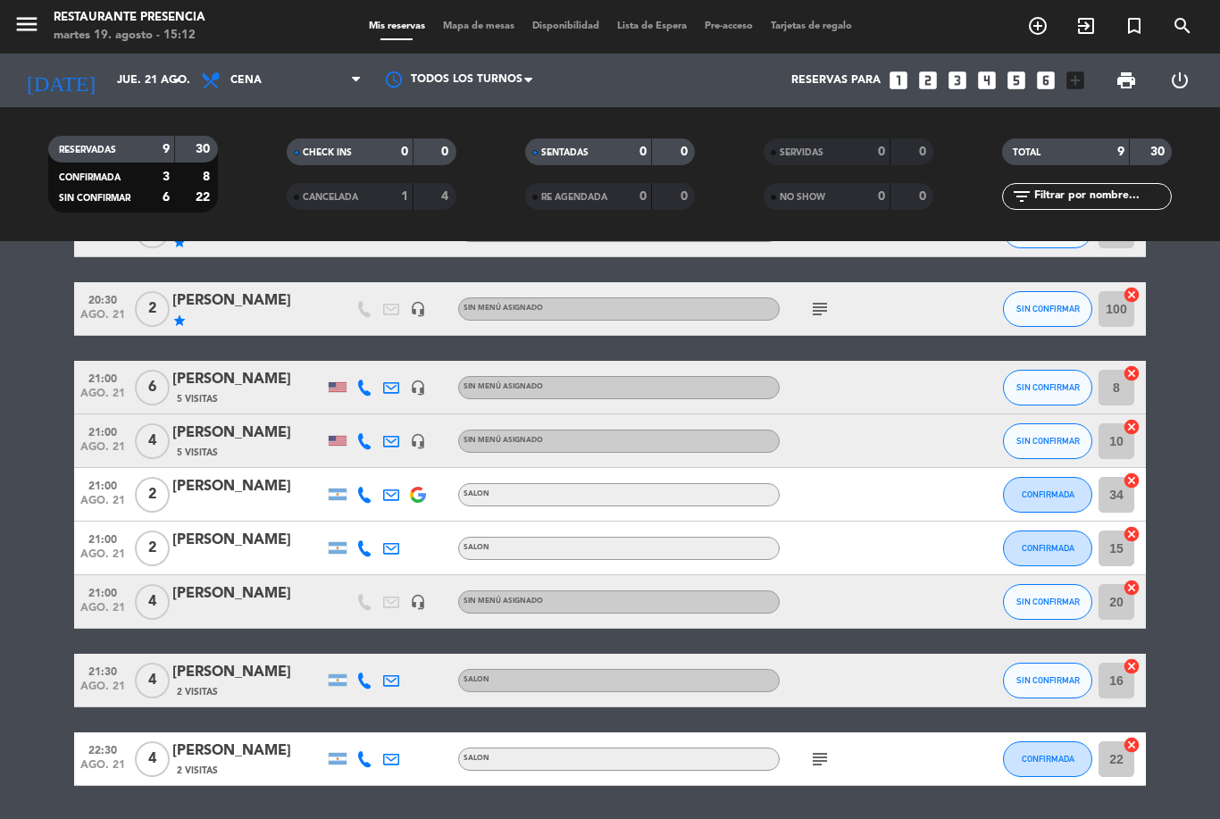
scroll to position [119, 0]
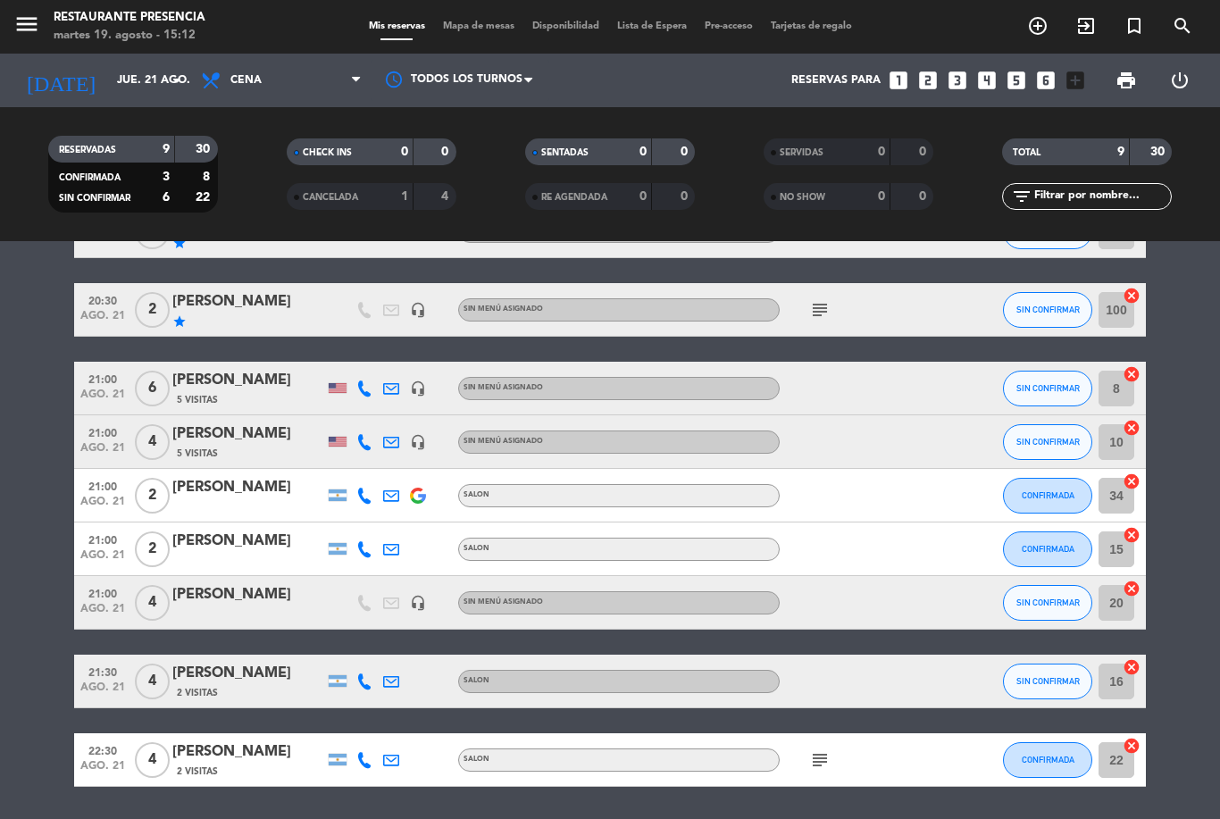
click at [272, 592] on div "[PERSON_NAME]" at bounding box center [248, 594] width 152 height 23
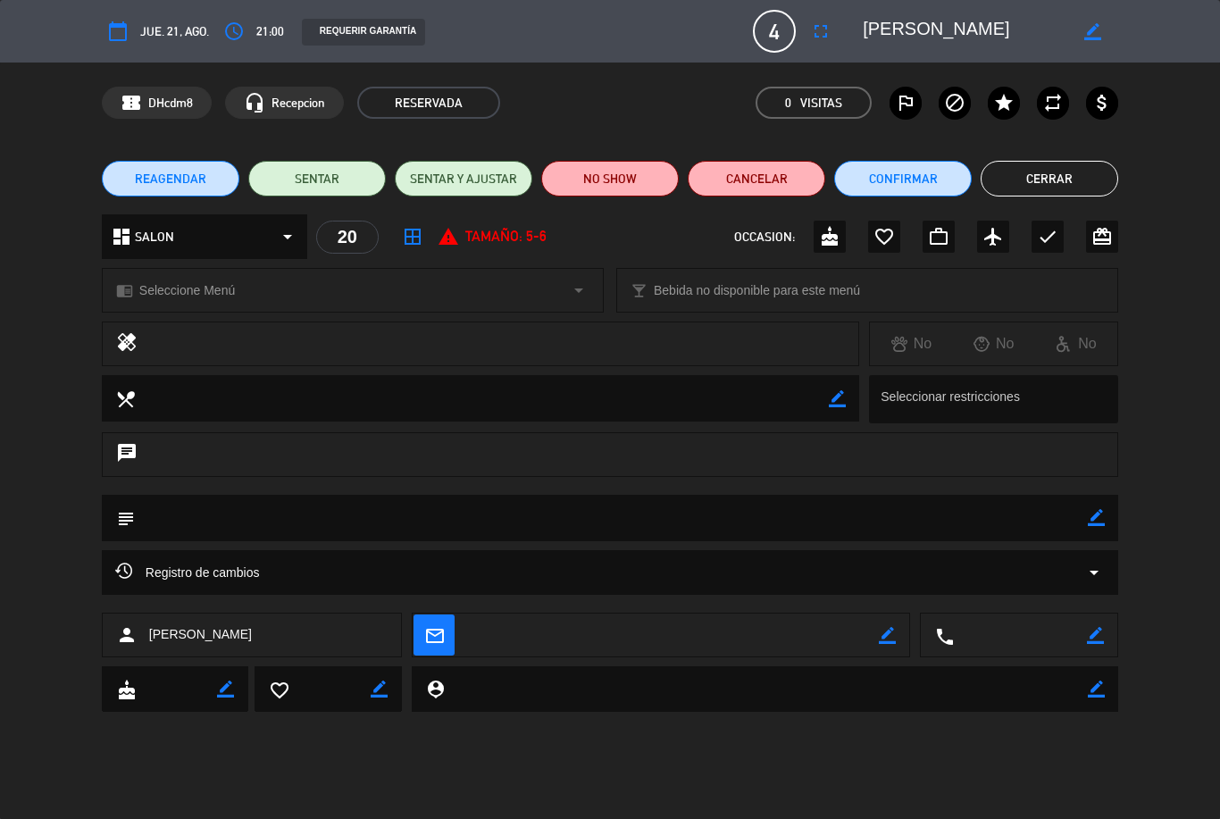
click at [555, 508] on textarea at bounding box center [611, 518] width 953 height 46
click at [254, 522] on textarea at bounding box center [611, 518] width 953 height 46
click at [1093, 514] on icon "border_color" at bounding box center [1096, 517] width 17 height 17
click at [988, 519] on textarea at bounding box center [611, 518] width 953 height 46
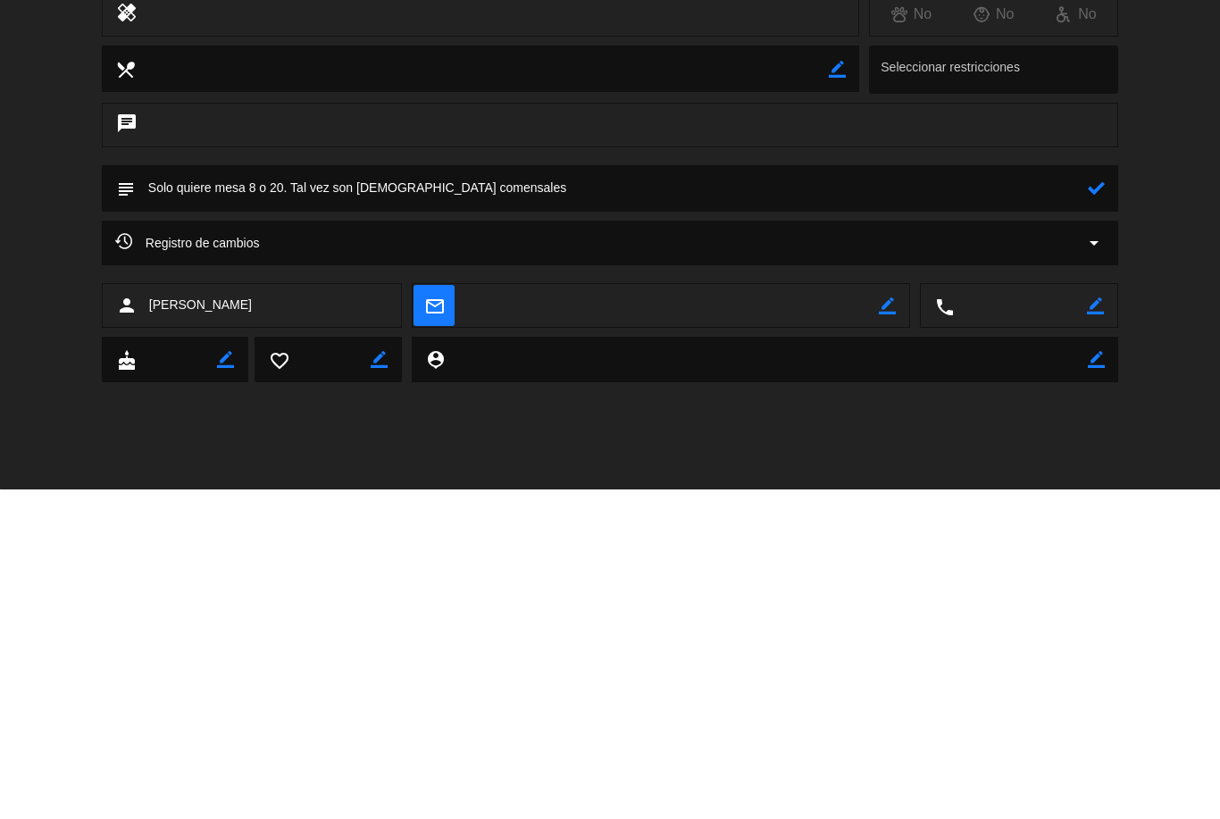
click at [1085, 495] on textarea at bounding box center [611, 518] width 953 height 46
type textarea "Solo quiere mesa 8 o 20. Tal vez son 5 comensales"
click at [1090, 509] on icon at bounding box center [1096, 517] width 17 height 17
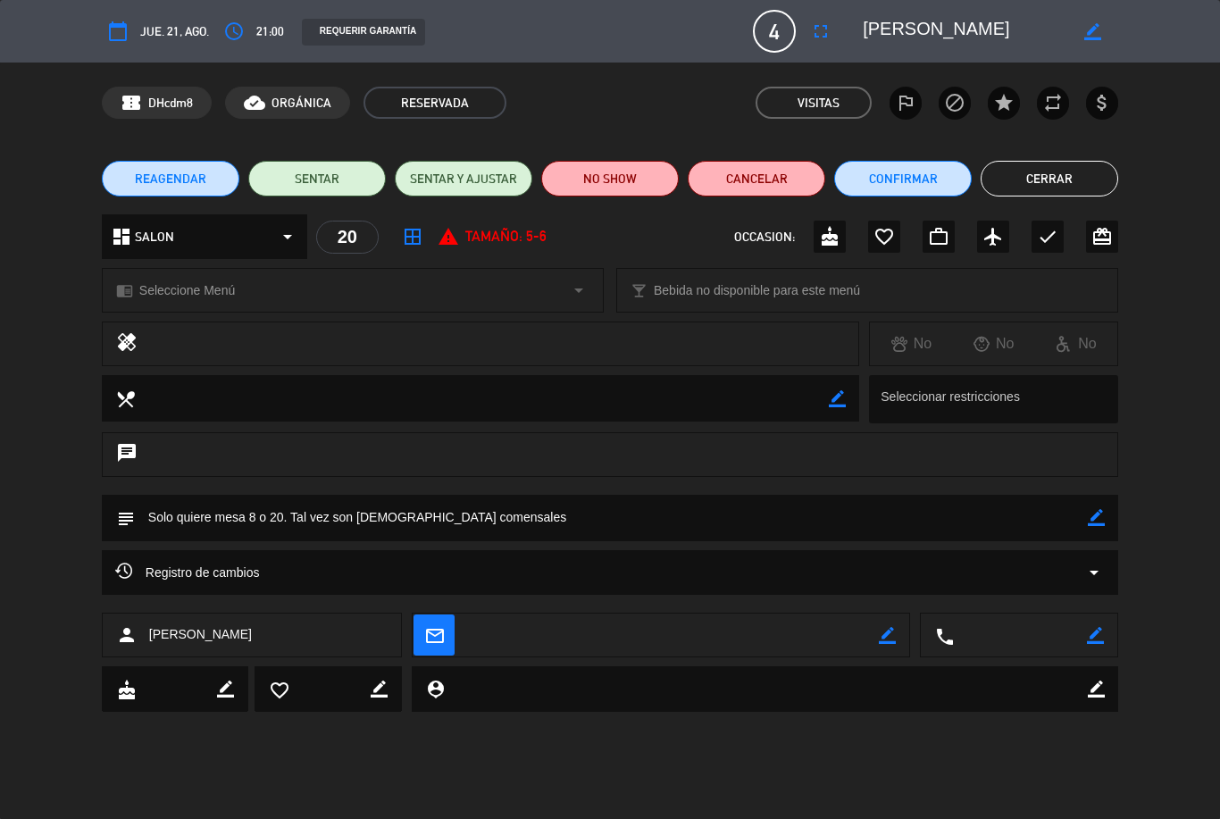
click at [1084, 516] on textarea at bounding box center [611, 518] width 953 height 46
click at [1089, 516] on icon "border_color" at bounding box center [1096, 517] width 17 height 17
click at [1074, 163] on button "Cerrar" at bounding box center [1050, 179] width 138 height 36
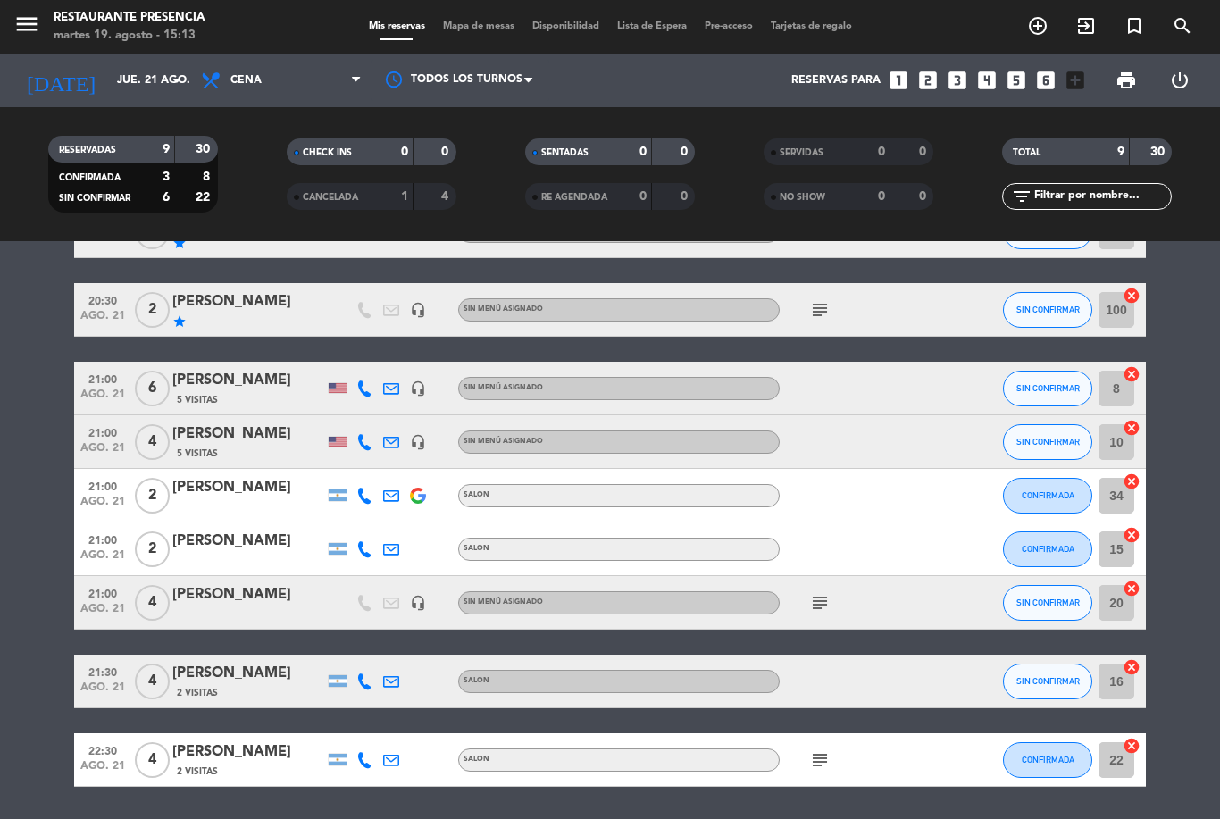
click at [824, 599] on icon "subject" at bounding box center [819, 602] width 21 height 21
